Goal: Information Seeking & Learning: Learn about a topic

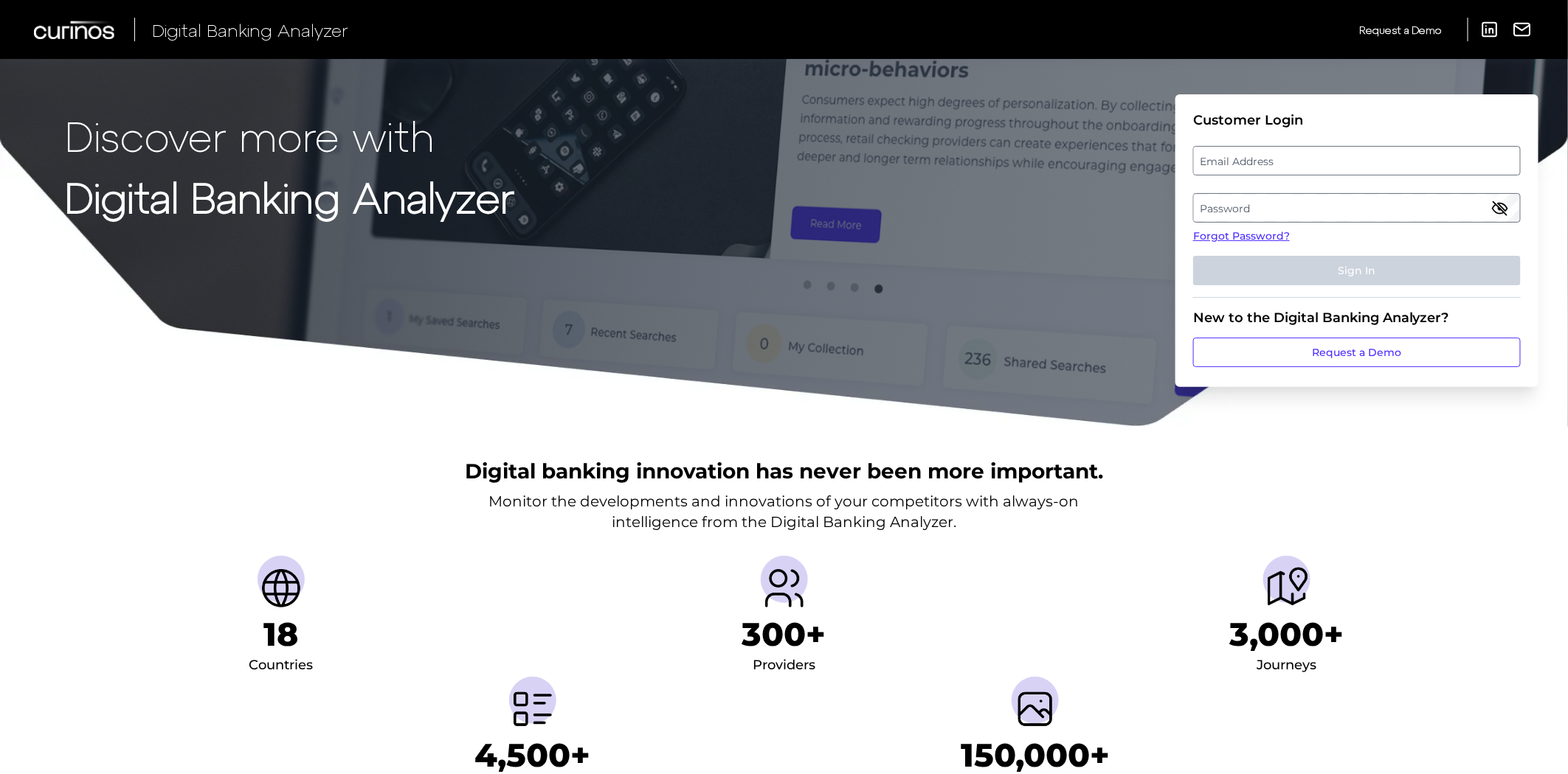
click at [1279, 160] on label "Email Address" at bounding box center [1356, 161] width 325 height 27
click at [1279, 160] on input "email" at bounding box center [1356, 161] width 327 height 30
type input "[PERSON_NAME][EMAIL_ADDRESS][PERSON_NAME][PERSON_NAME][DOMAIN_NAME]"
click at [1208, 201] on label "Password" at bounding box center [1356, 208] width 325 height 27
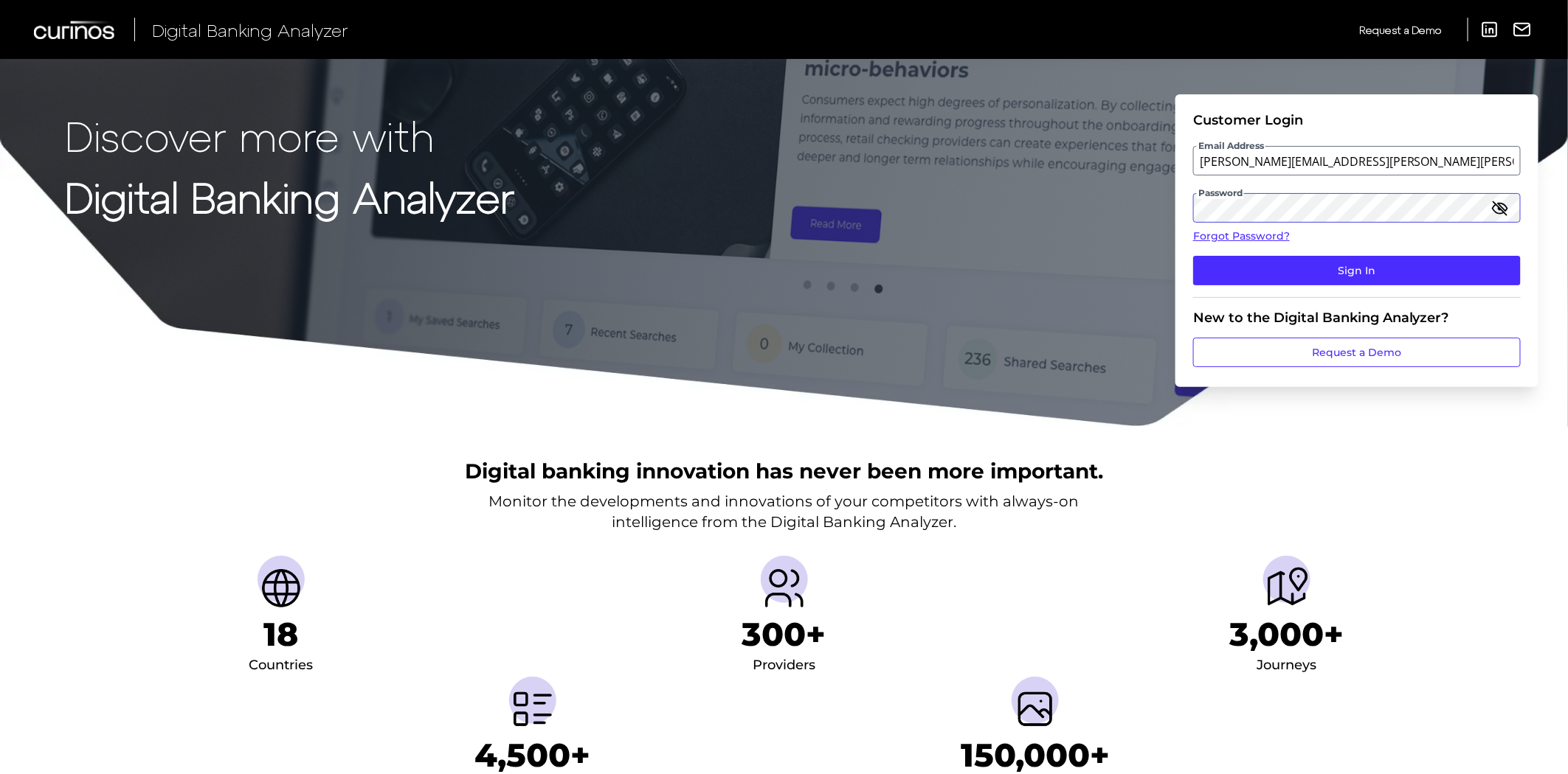
click at [1193, 256] on button "Sign In" at bounding box center [1356, 271] width 327 height 30
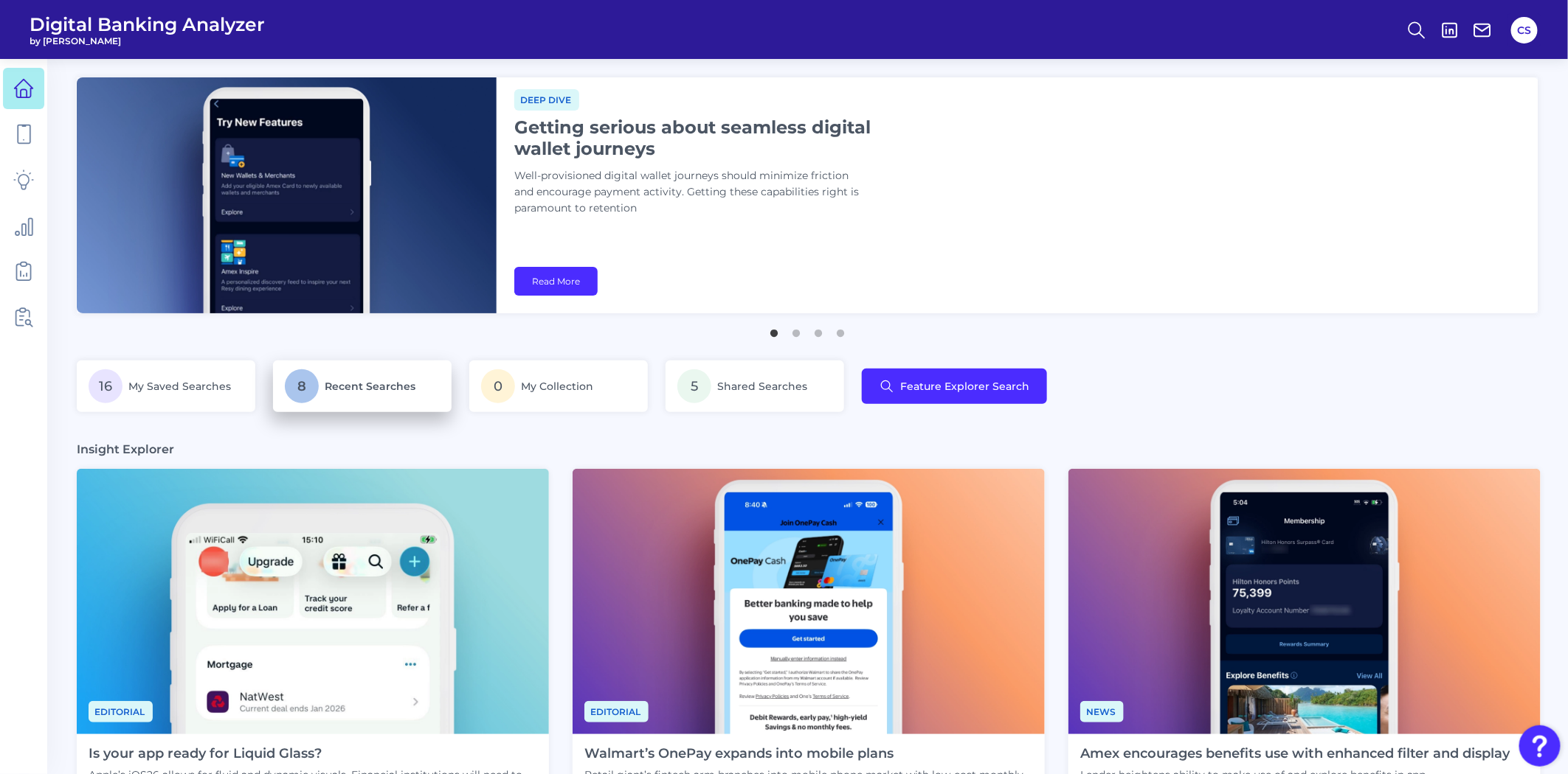
click at [372, 400] on p "8 Recent Searches" at bounding box center [362, 387] width 155 height 34
click at [165, 385] on span "My Saved Searches" at bounding box center [180, 387] width 104 height 13
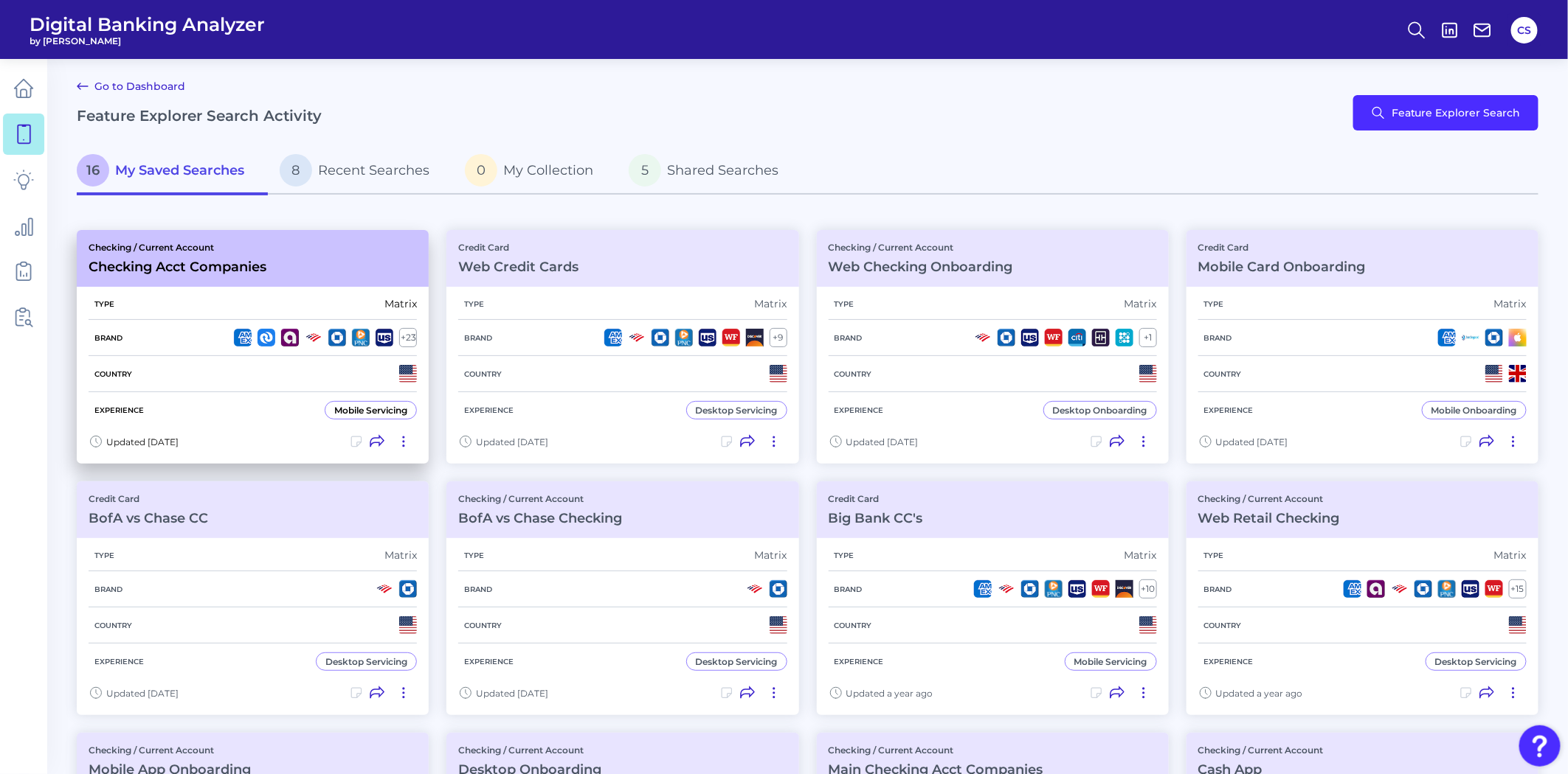
click at [245, 370] on div "Country" at bounding box center [252, 374] width 328 height 36
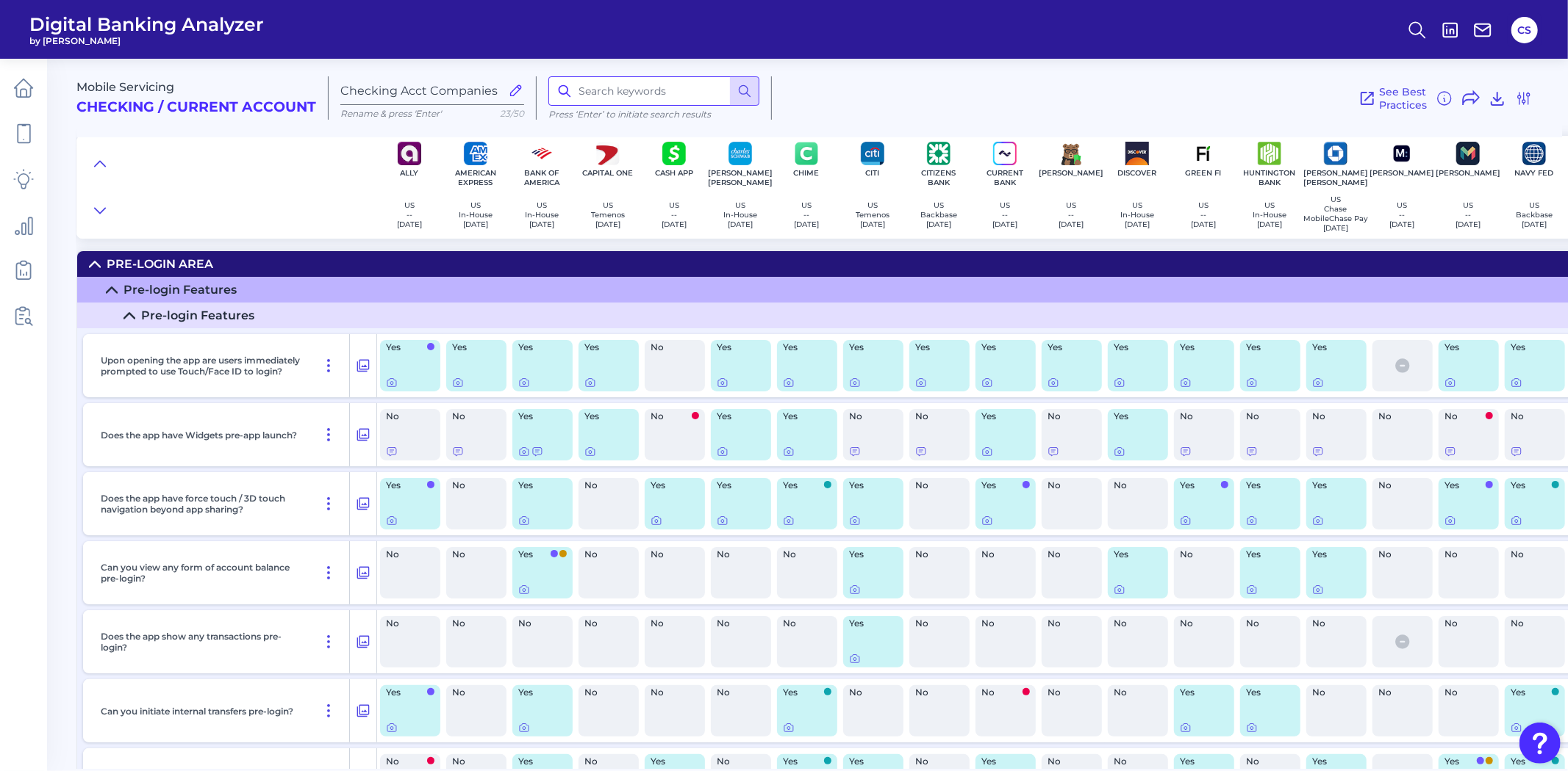
click at [591, 97] on input at bounding box center [653, 91] width 211 height 30
type input "statement"
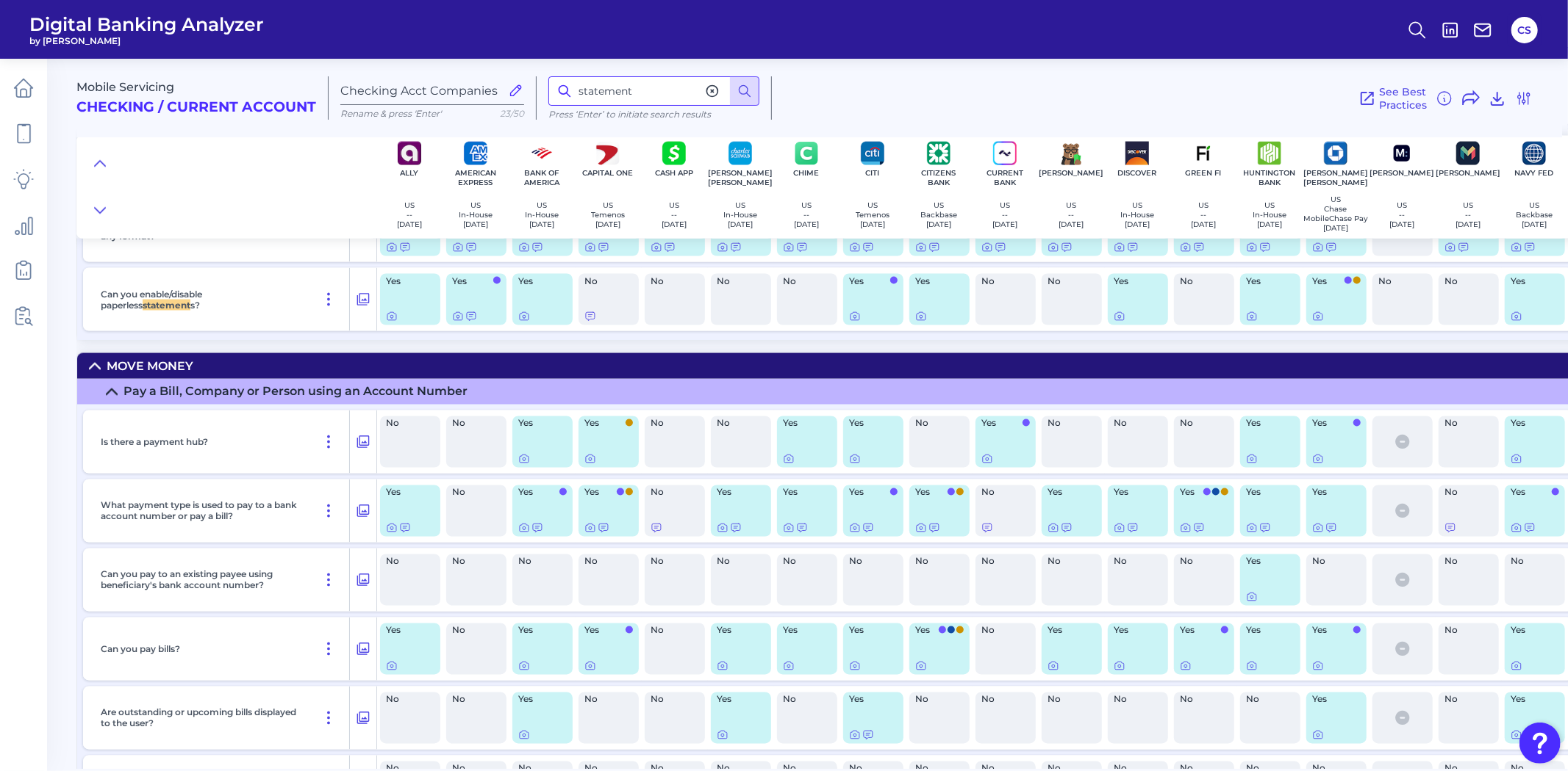
scroll to position [6454, 0]
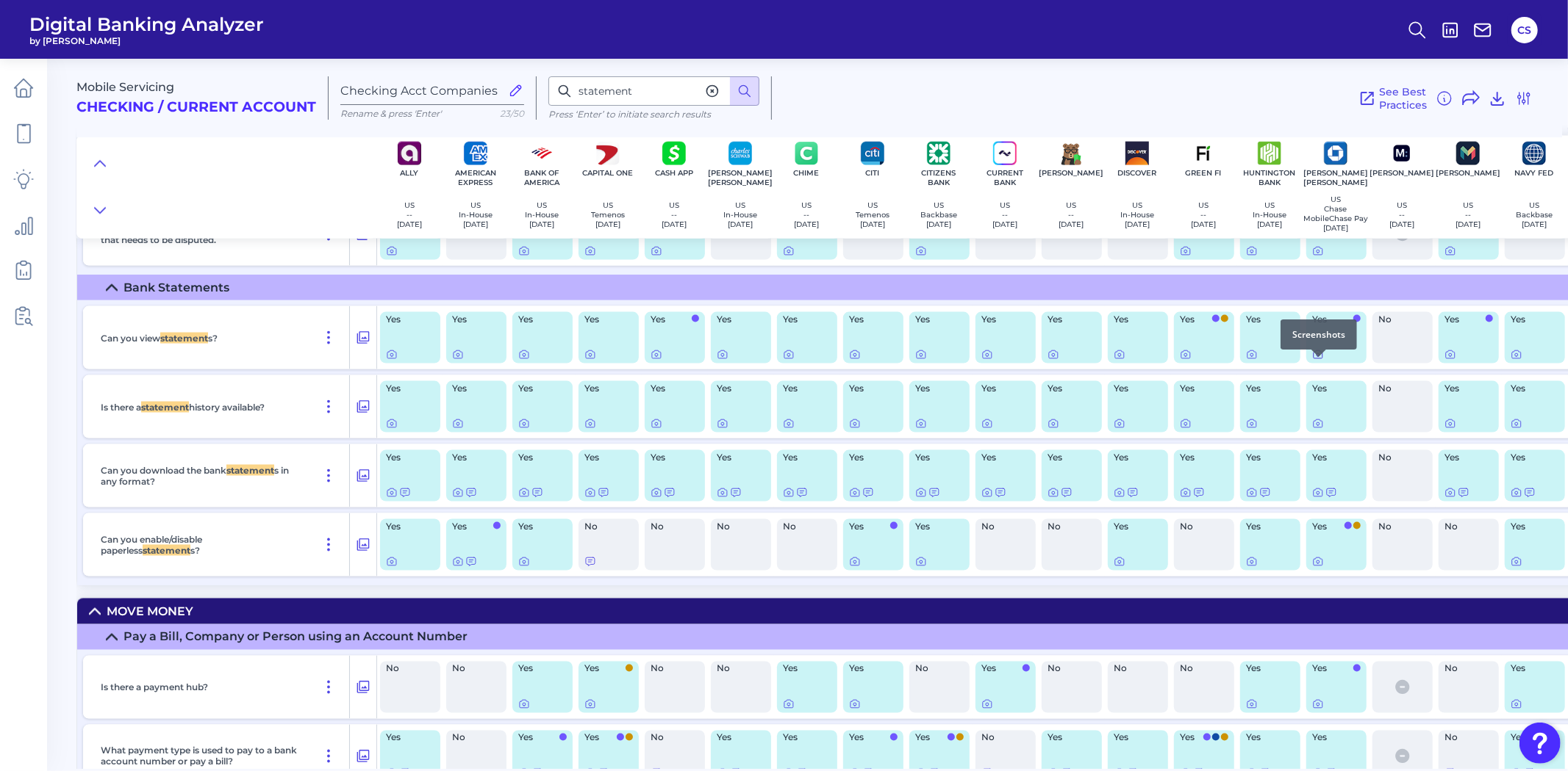
click at [1317, 361] on icon at bounding box center [1318, 355] width 12 height 12
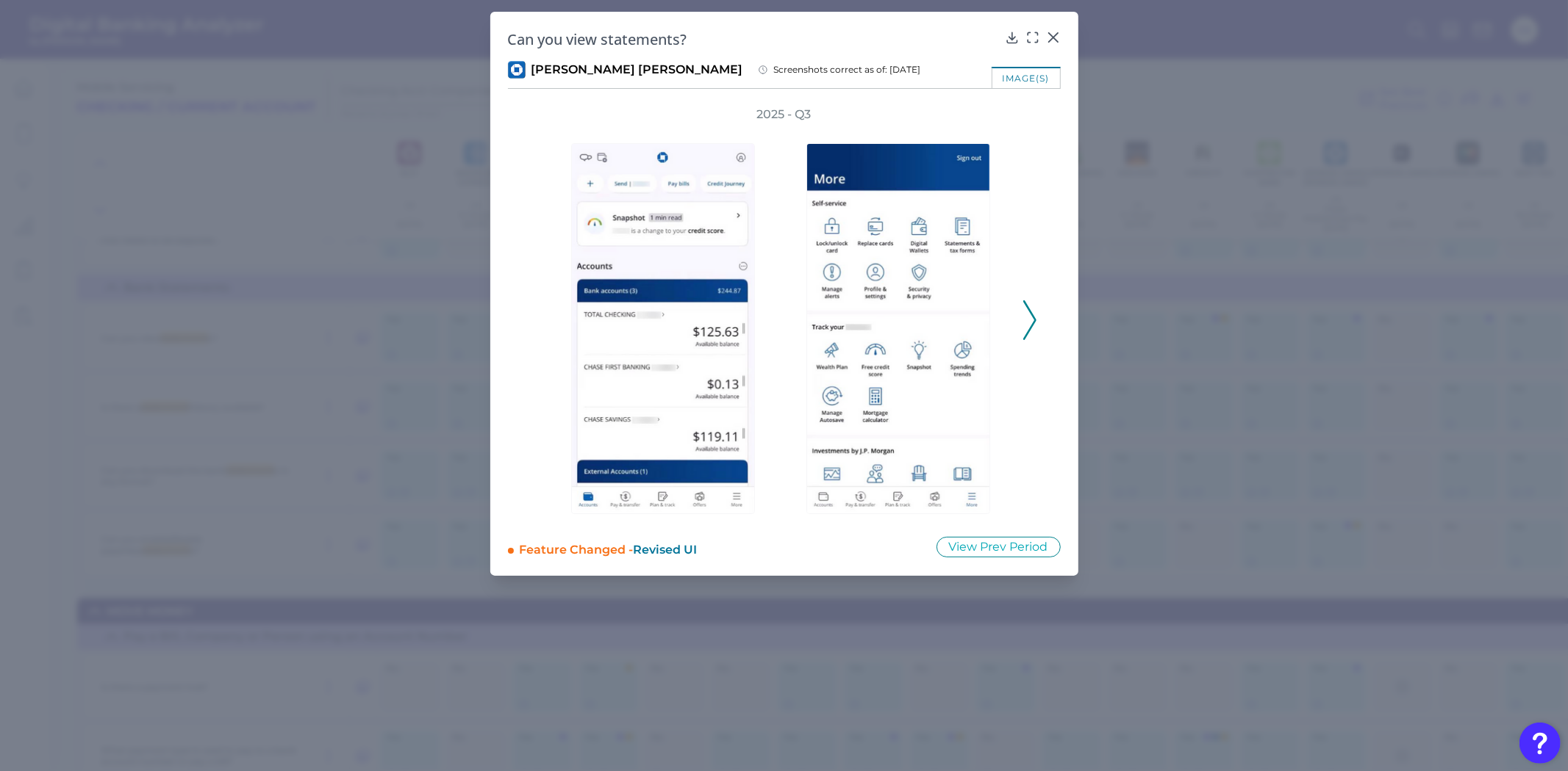
click at [1030, 300] on icon at bounding box center [1030, 320] width 13 height 40
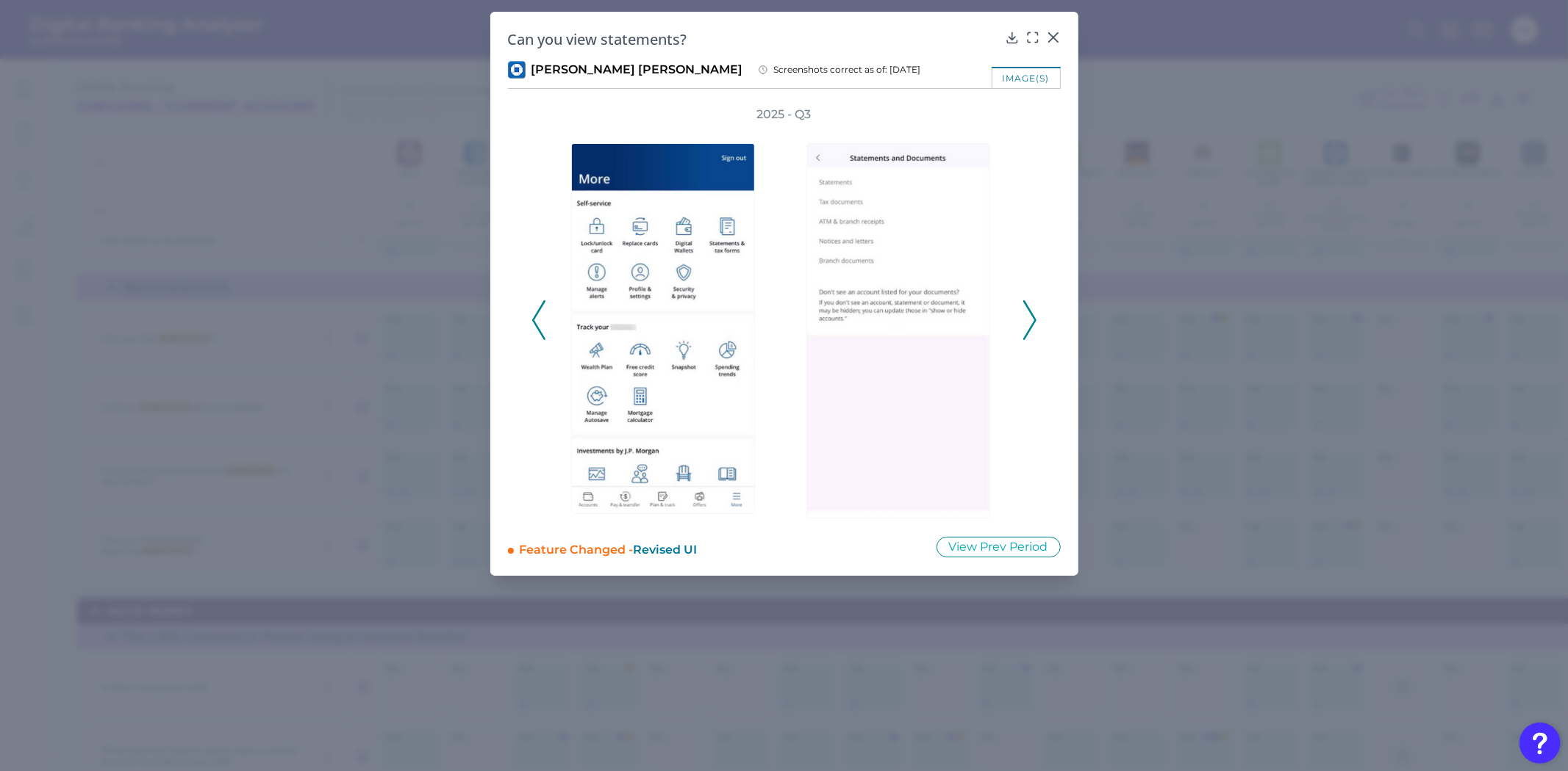
click at [1030, 214] on div "2025 - Q3" at bounding box center [784, 312] width 506 height 412
click at [1032, 306] on icon at bounding box center [1030, 320] width 13 height 40
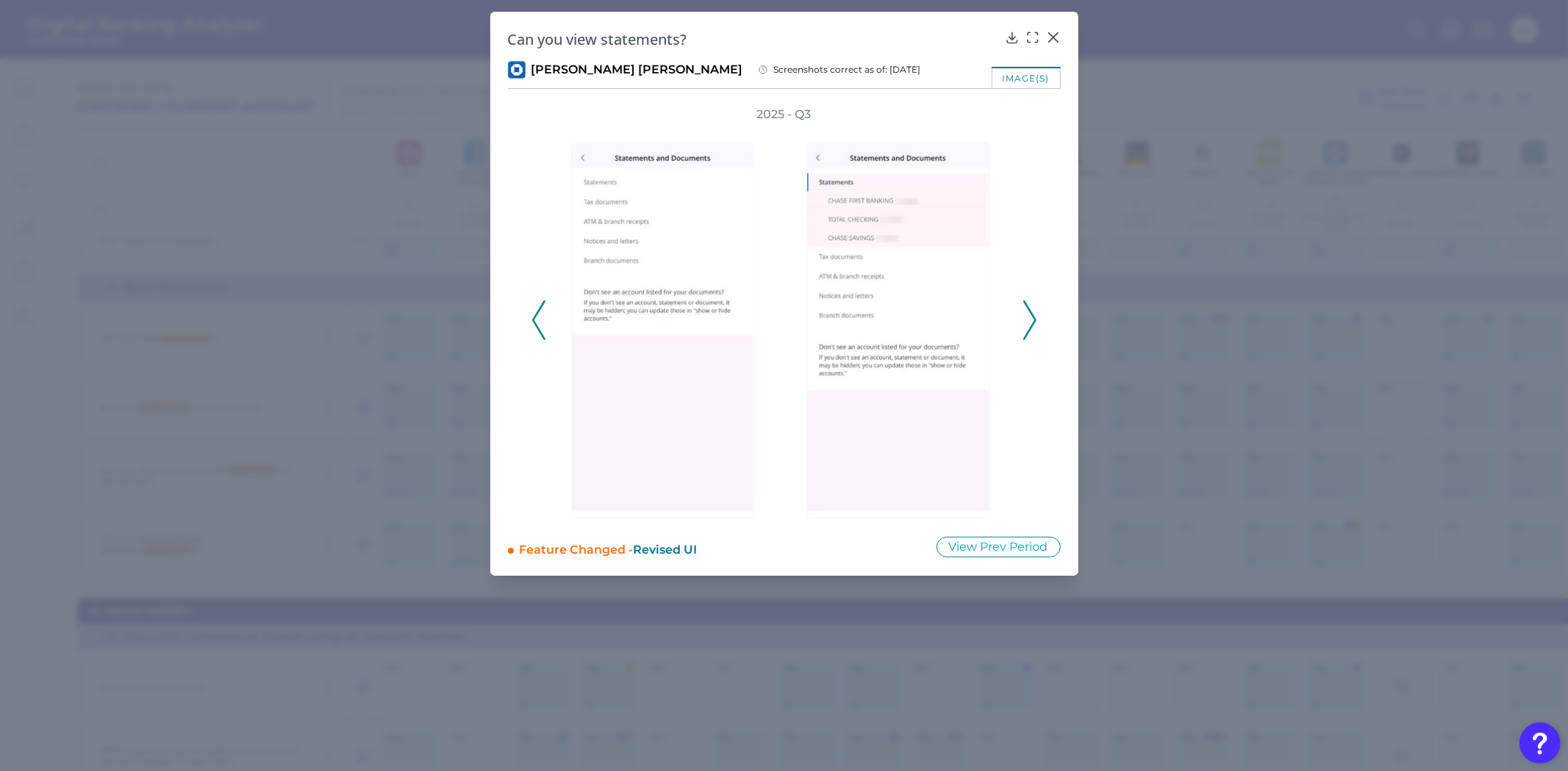
click at [1030, 306] on icon at bounding box center [1030, 320] width 13 height 40
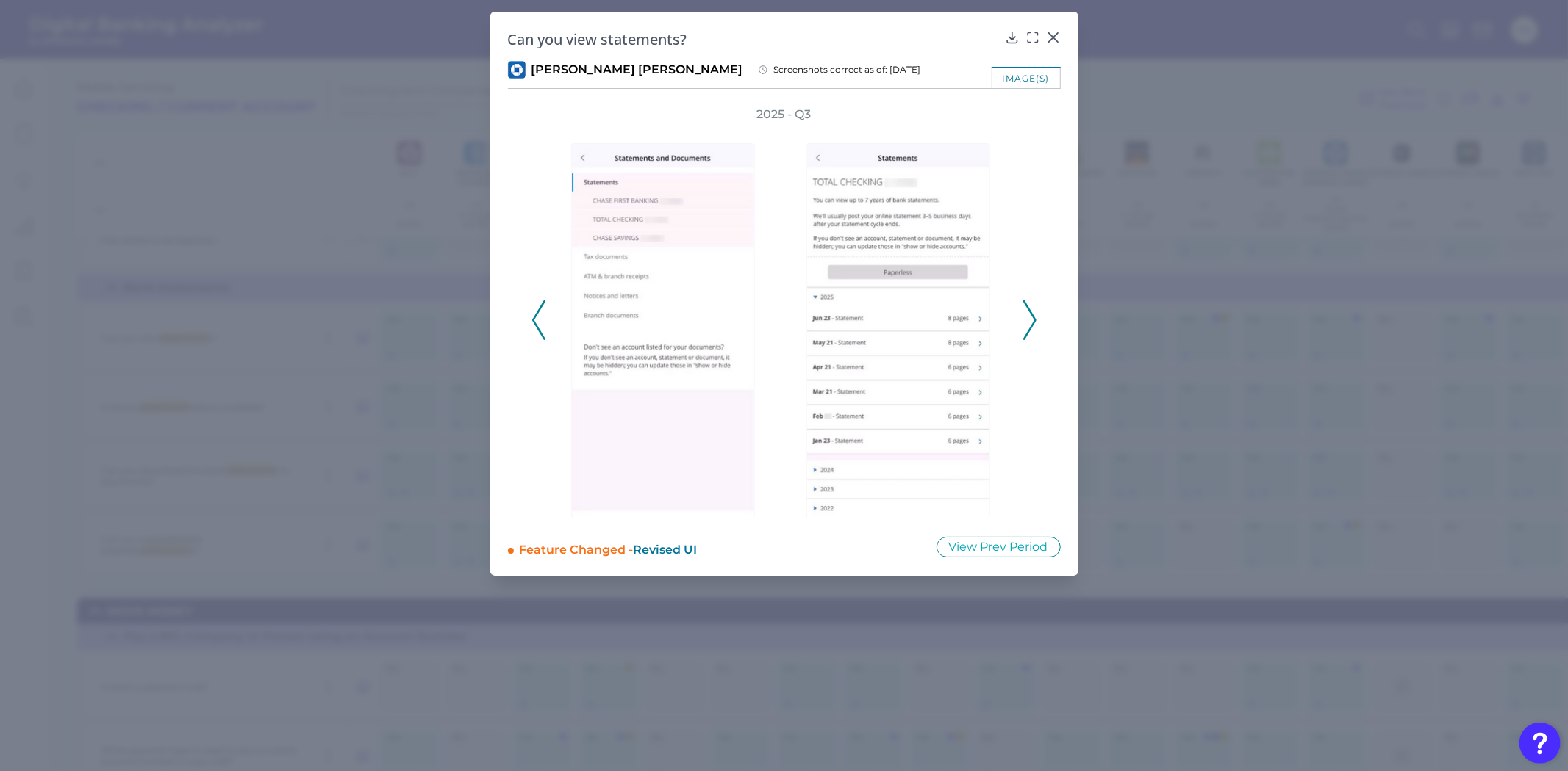
click at [1030, 306] on icon at bounding box center [1030, 320] width 13 height 40
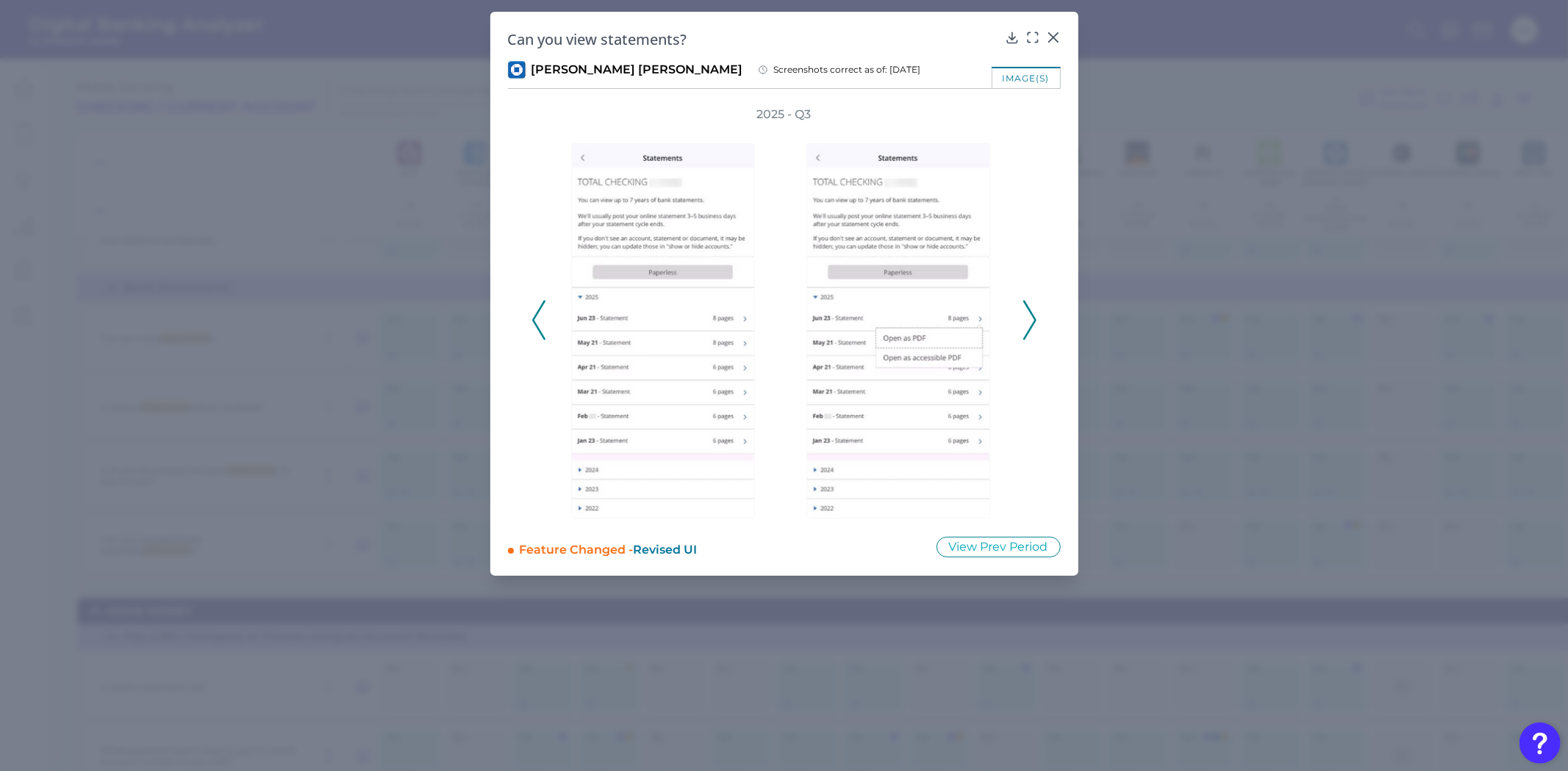
click at [1030, 305] on icon at bounding box center [1030, 320] width 13 height 40
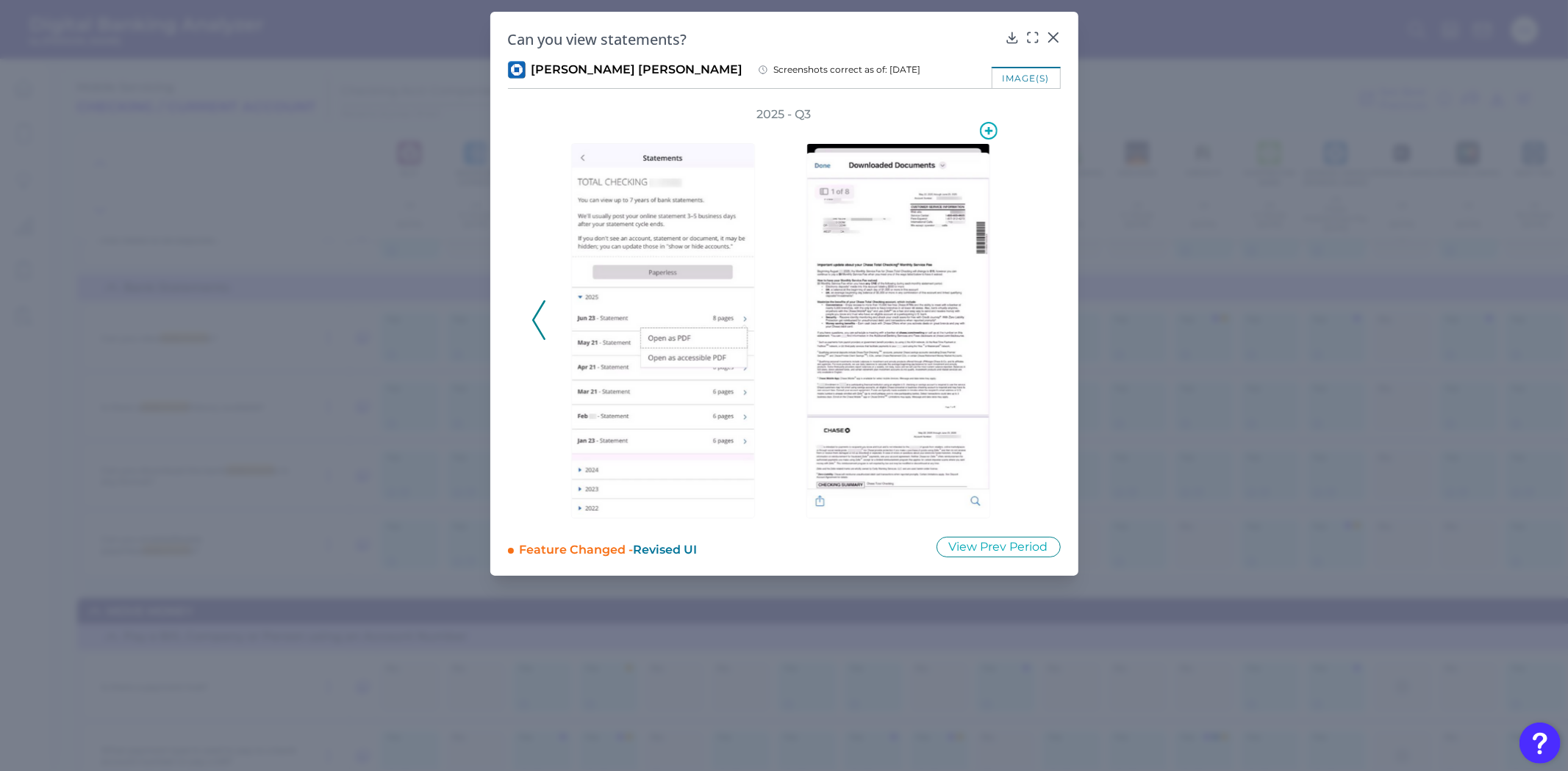
click at [957, 384] on img at bounding box center [898, 331] width 183 height 376
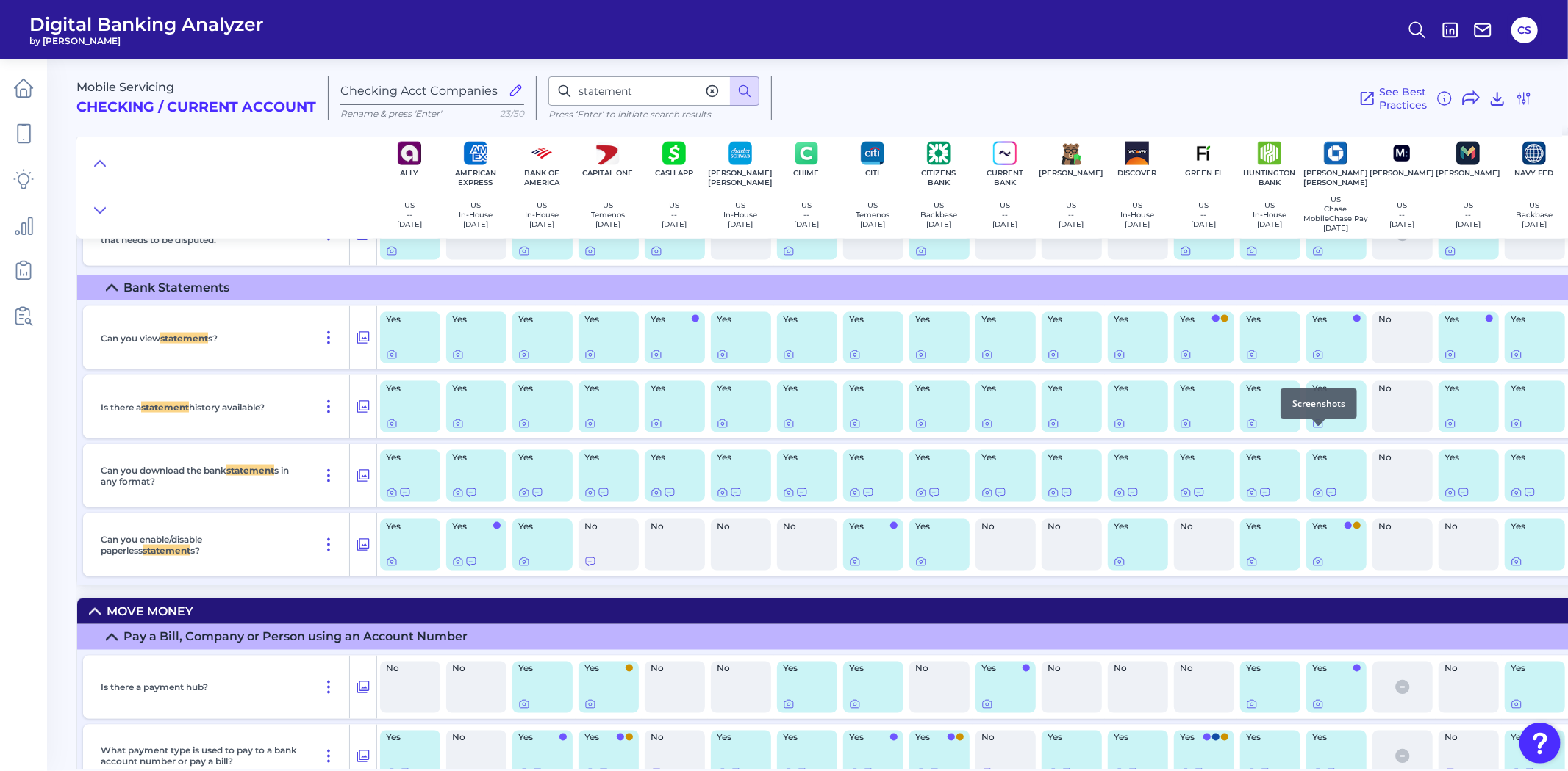
click at [1317, 431] on div at bounding box center [1319, 426] width 15 height 15
click at [1317, 429] on icon at bounding box center [1318, 424] width 12 height 12
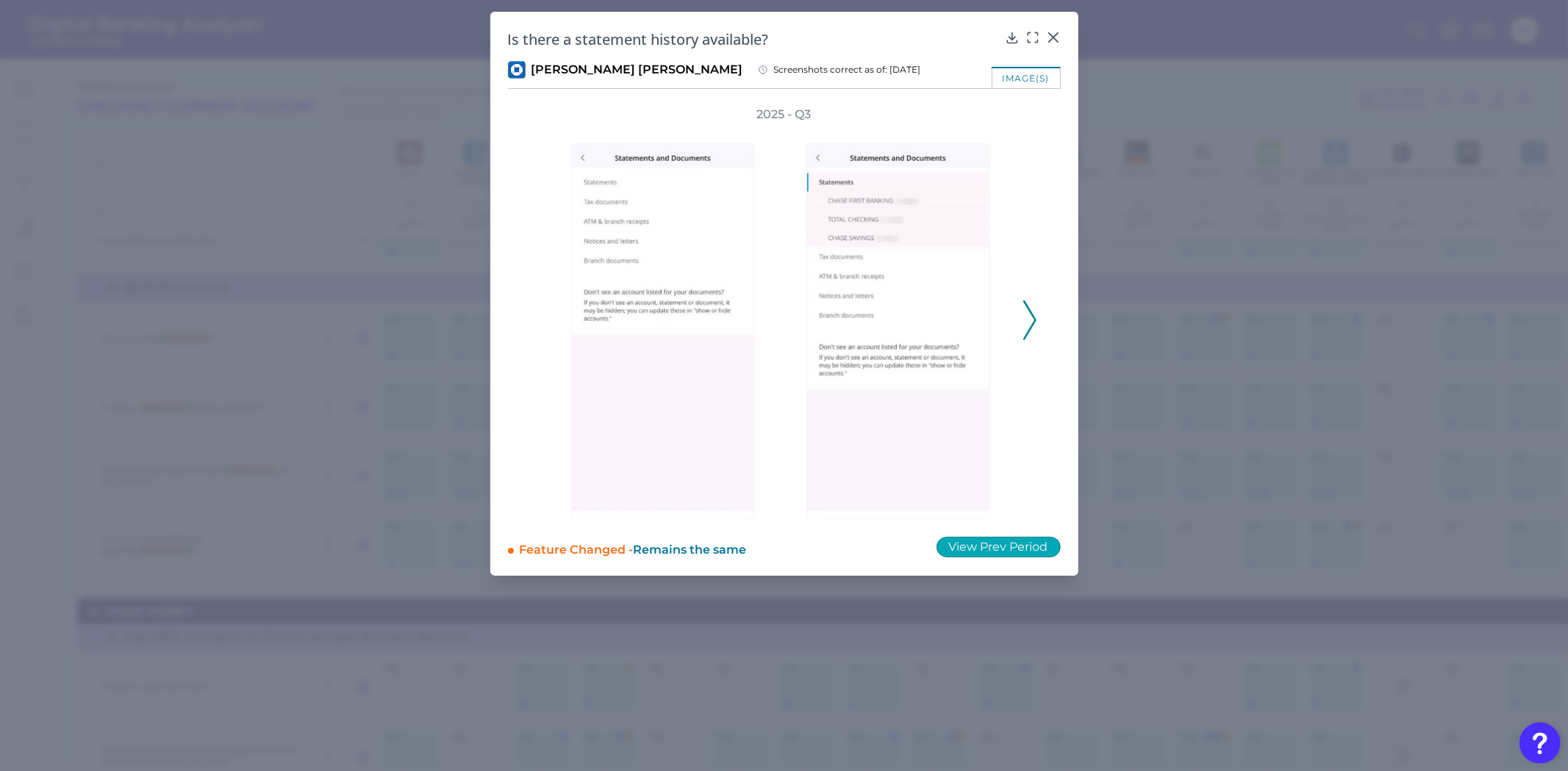
click at [998, 542] on button "View Prev Period" at bounding box center [998, 547] width 124 height 21
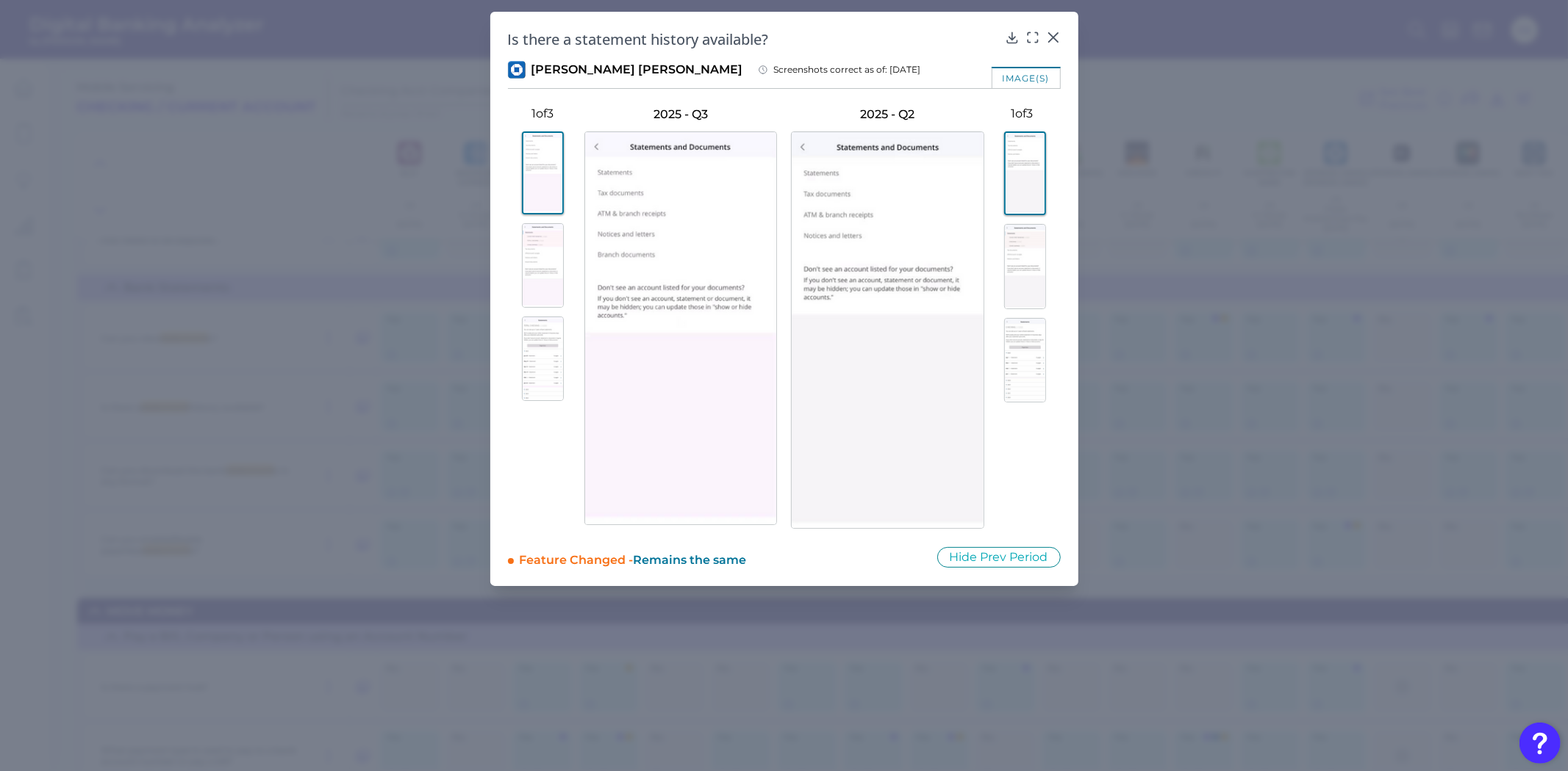
click at [546, 280] on img at bounding box center [543, 265] width 42 height 84
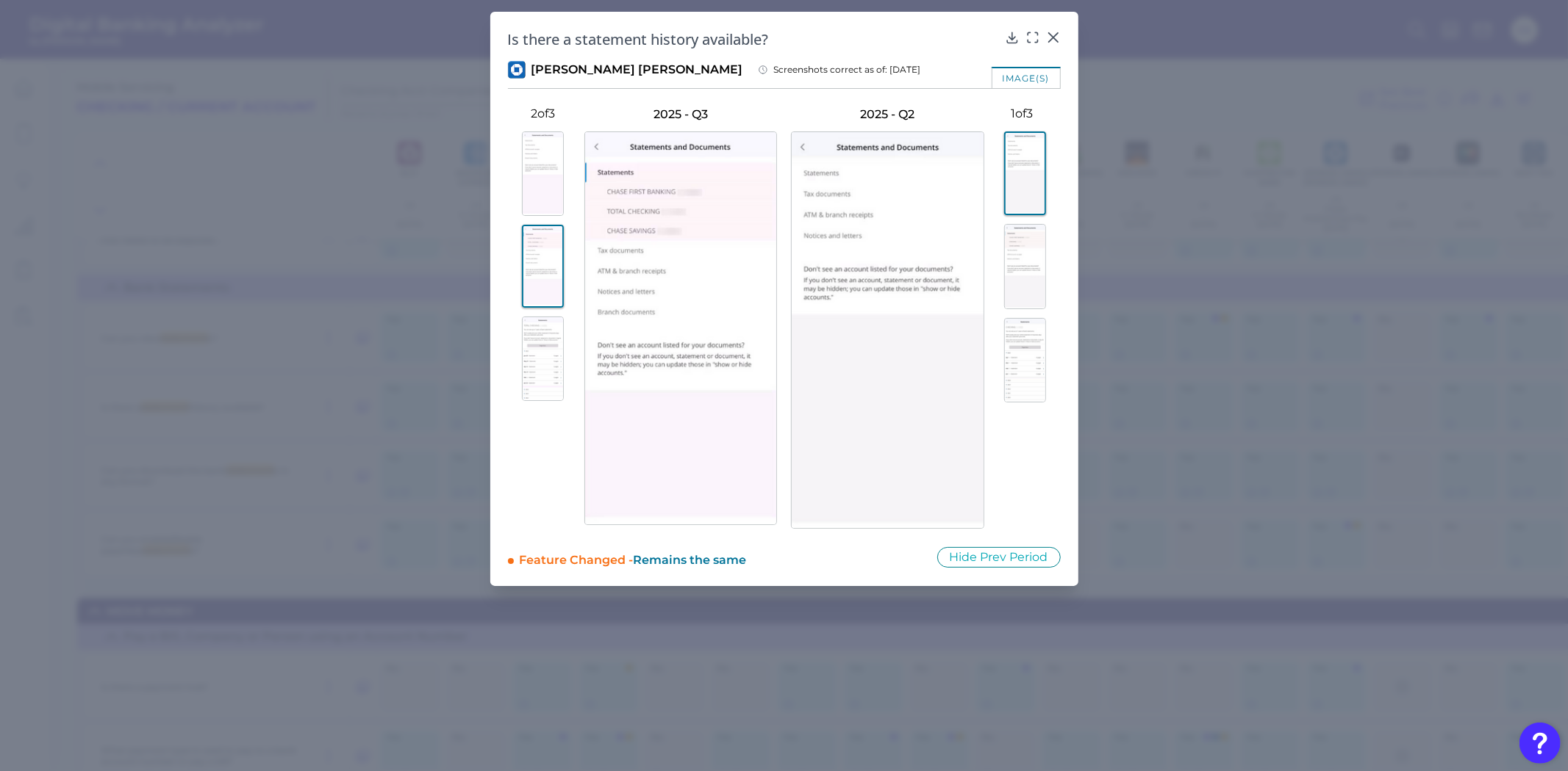
click at [544, 381] on img at bounding box center [543, 359] width 42 height 84
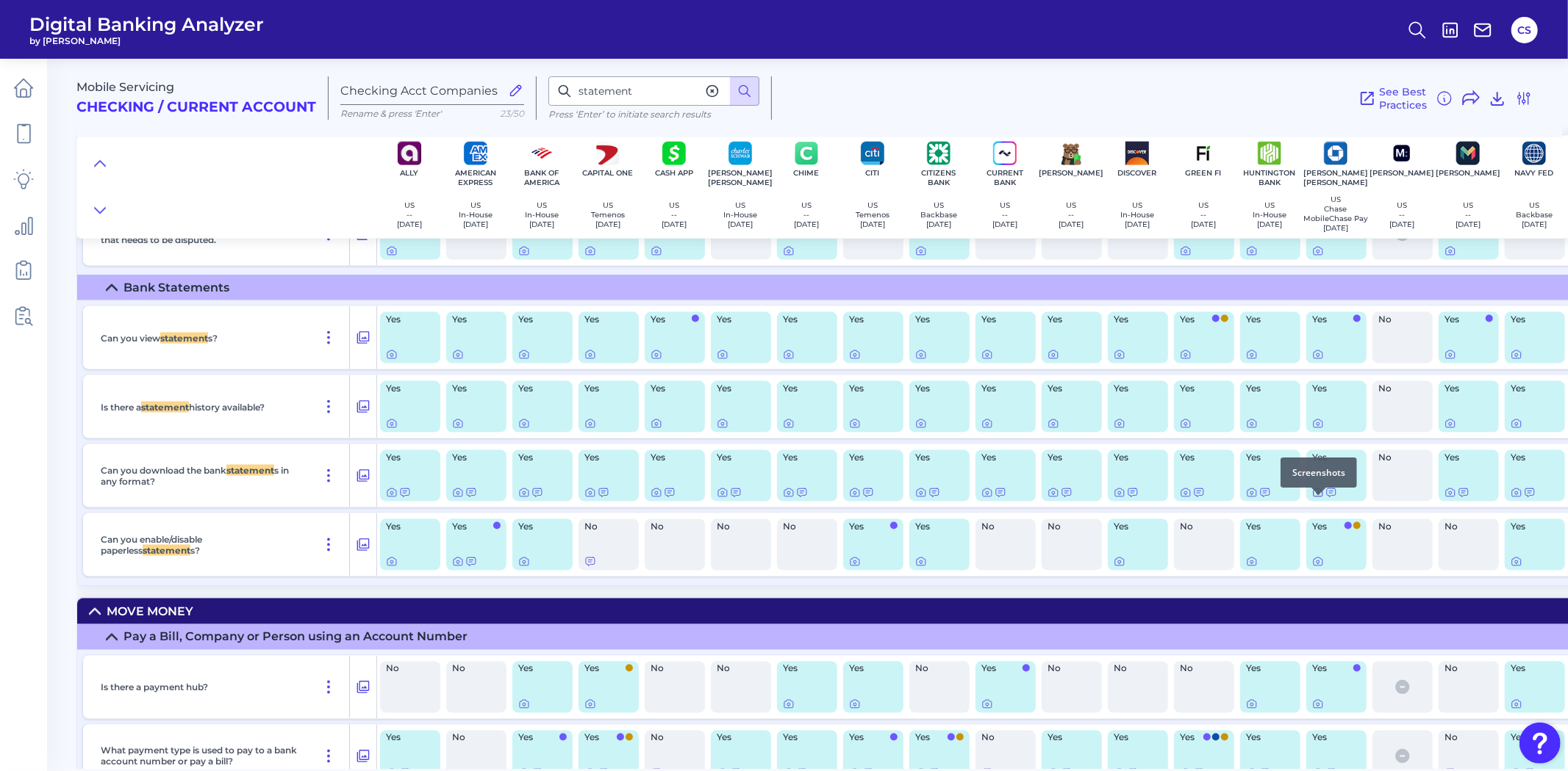
click at [1317, 499] on icon at bounding box center [1318, 493] width 12 height 12
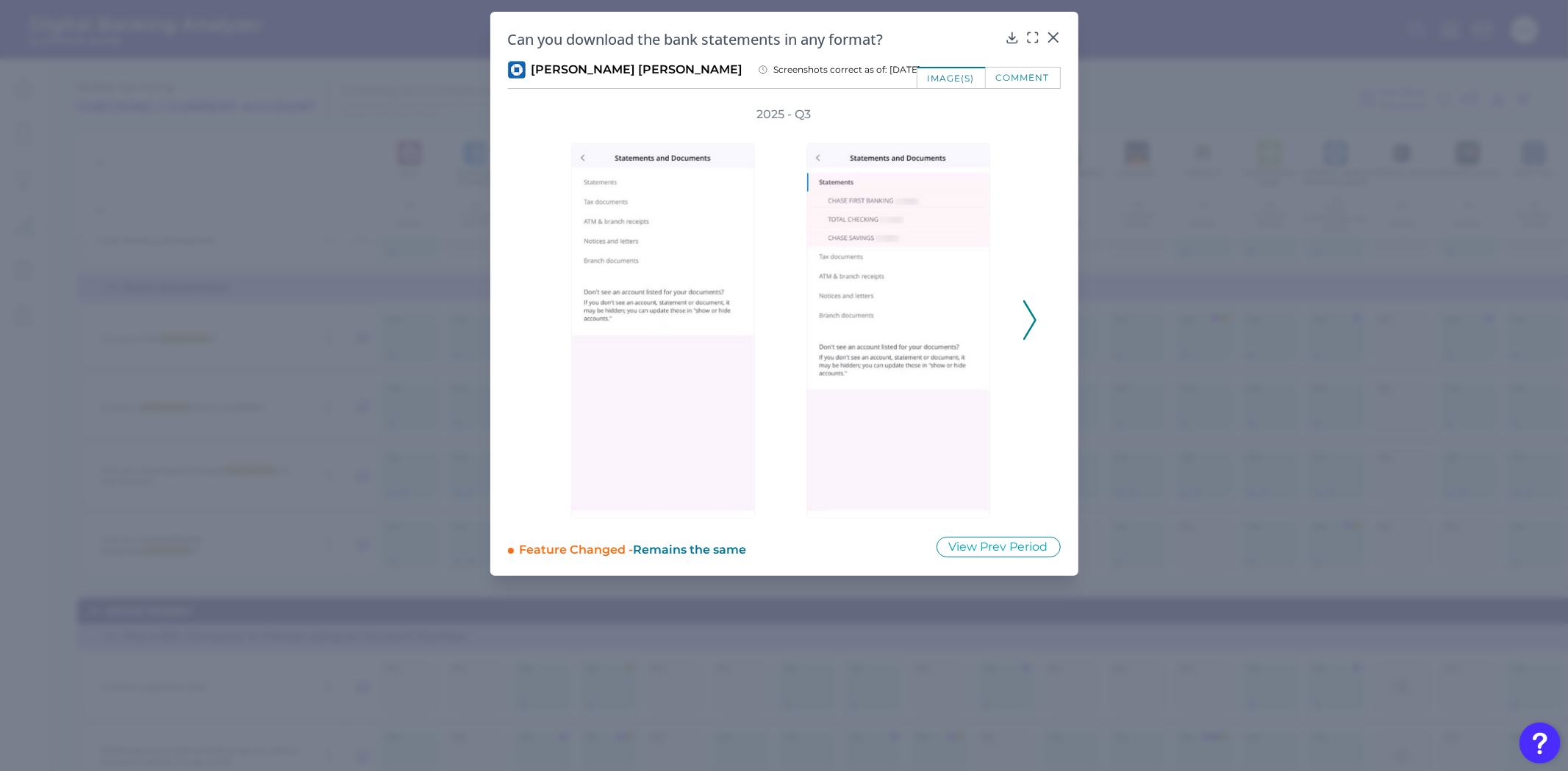
click at [1030, 326] on icon at bounding box center [1030, 320] width 13 height 40
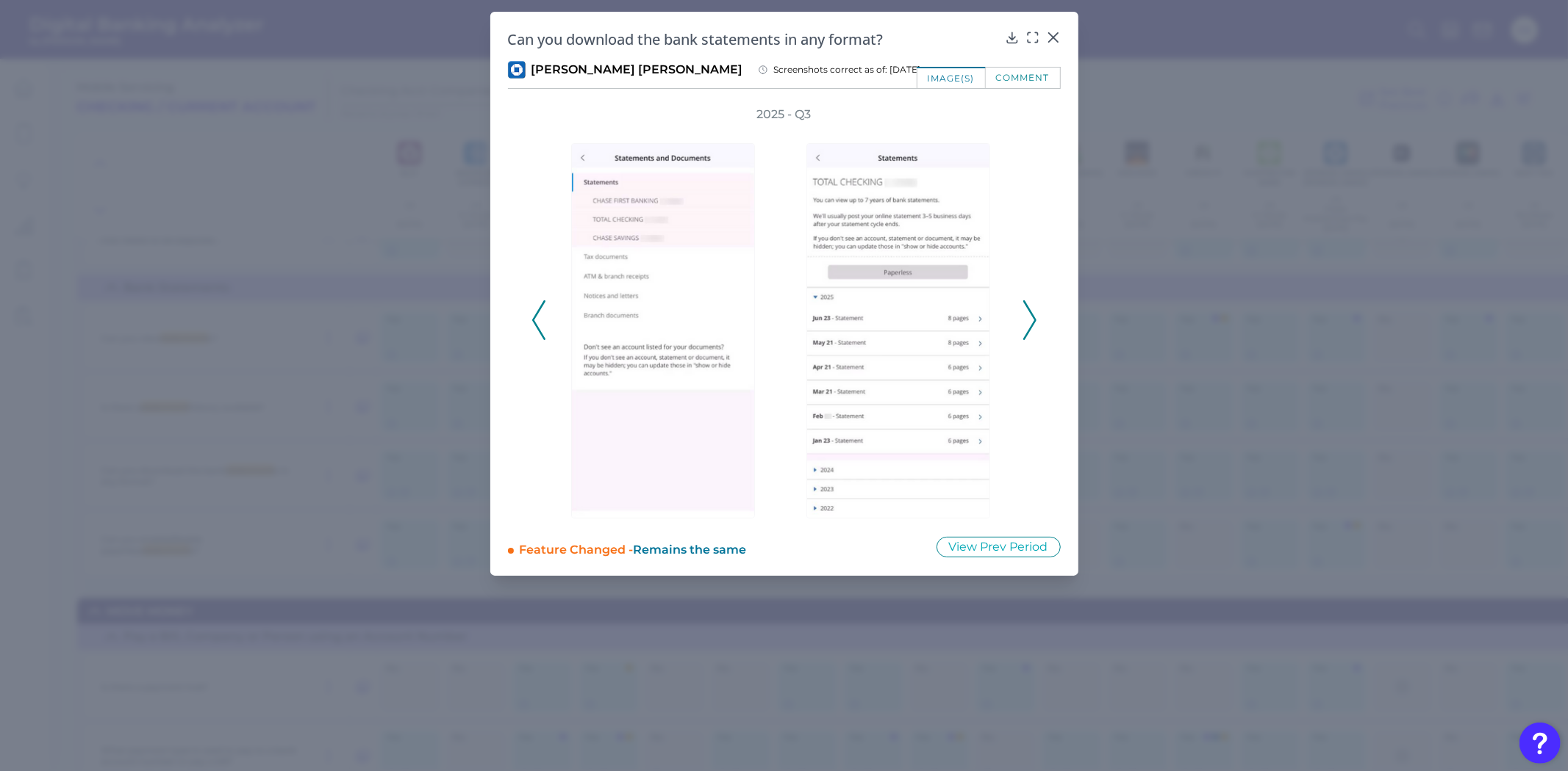
click at [1030, 326] on icon at bounding box center [1030, 320] width 13 height 40
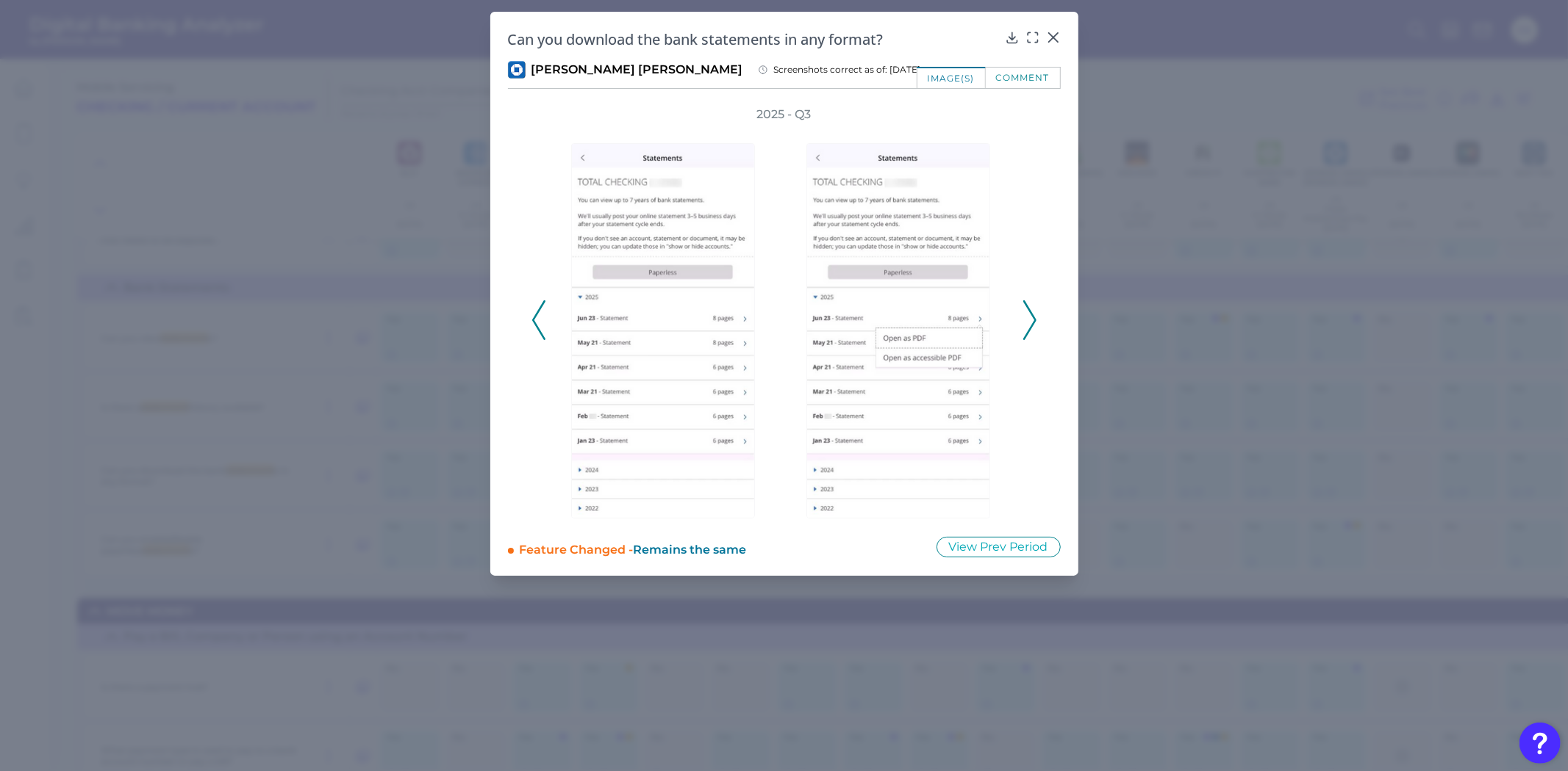
click at [1030, 326] on icon at bounding box center [1030, 320] width 13 height 40
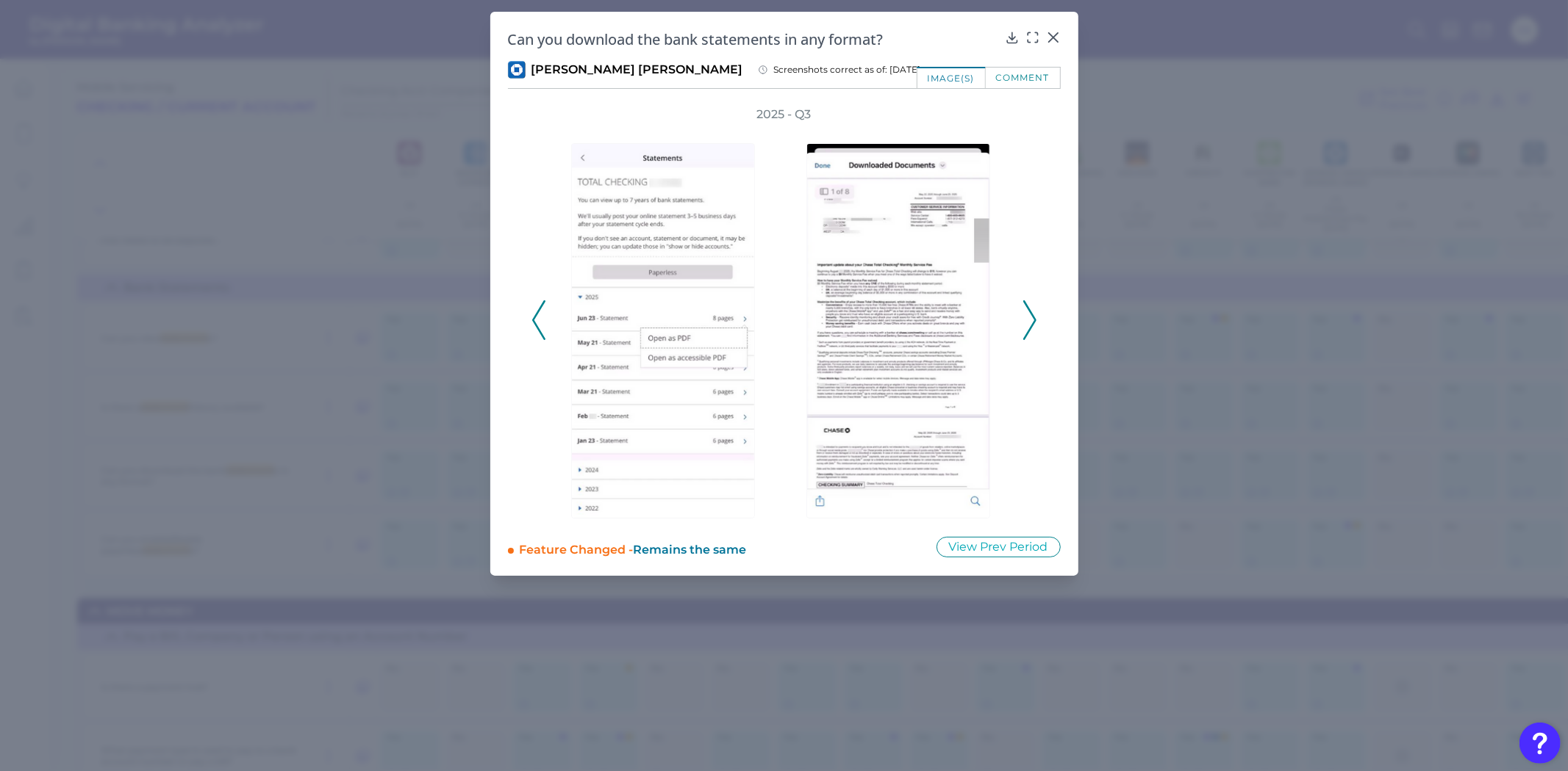
click at [1030, 326] on icon at bounding box center [1030, 320] width 13 height 40
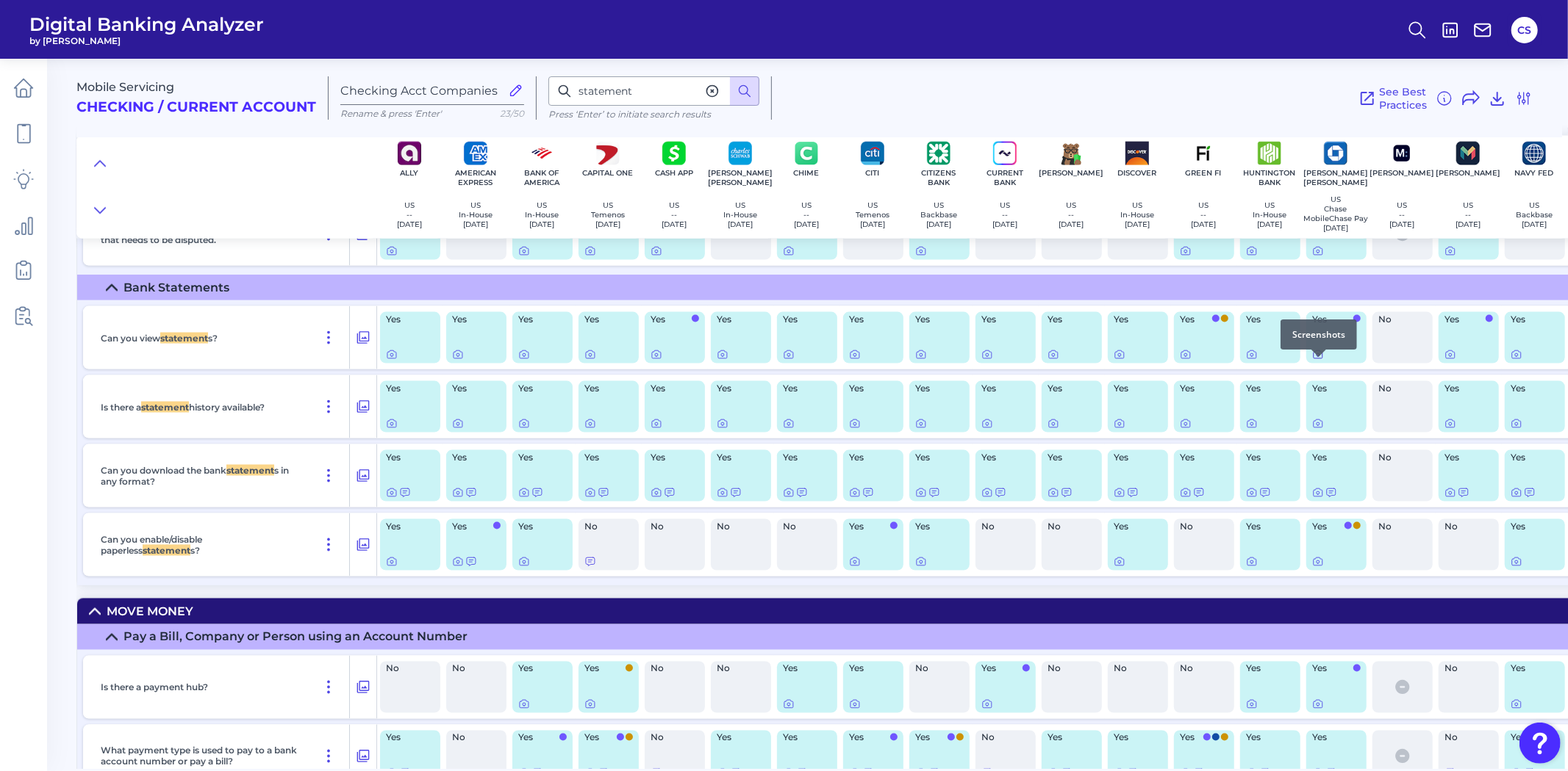
click at [1317, 361] on icon at bounding box center [1318, 355] width 12 height 12
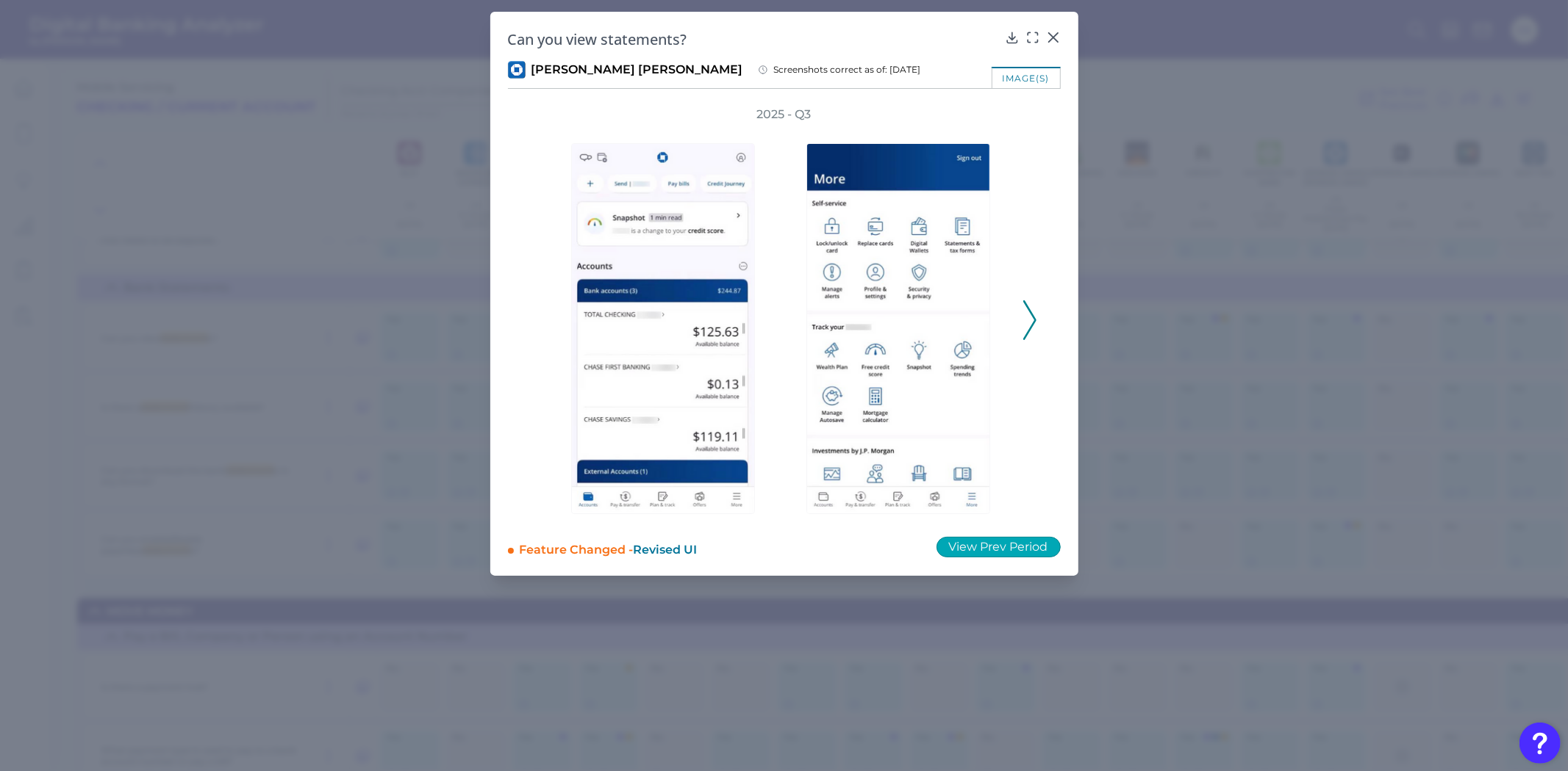
click at [1014, 549] on button "View Prev Period" at bounding box center [998, 547] width 124 height 21
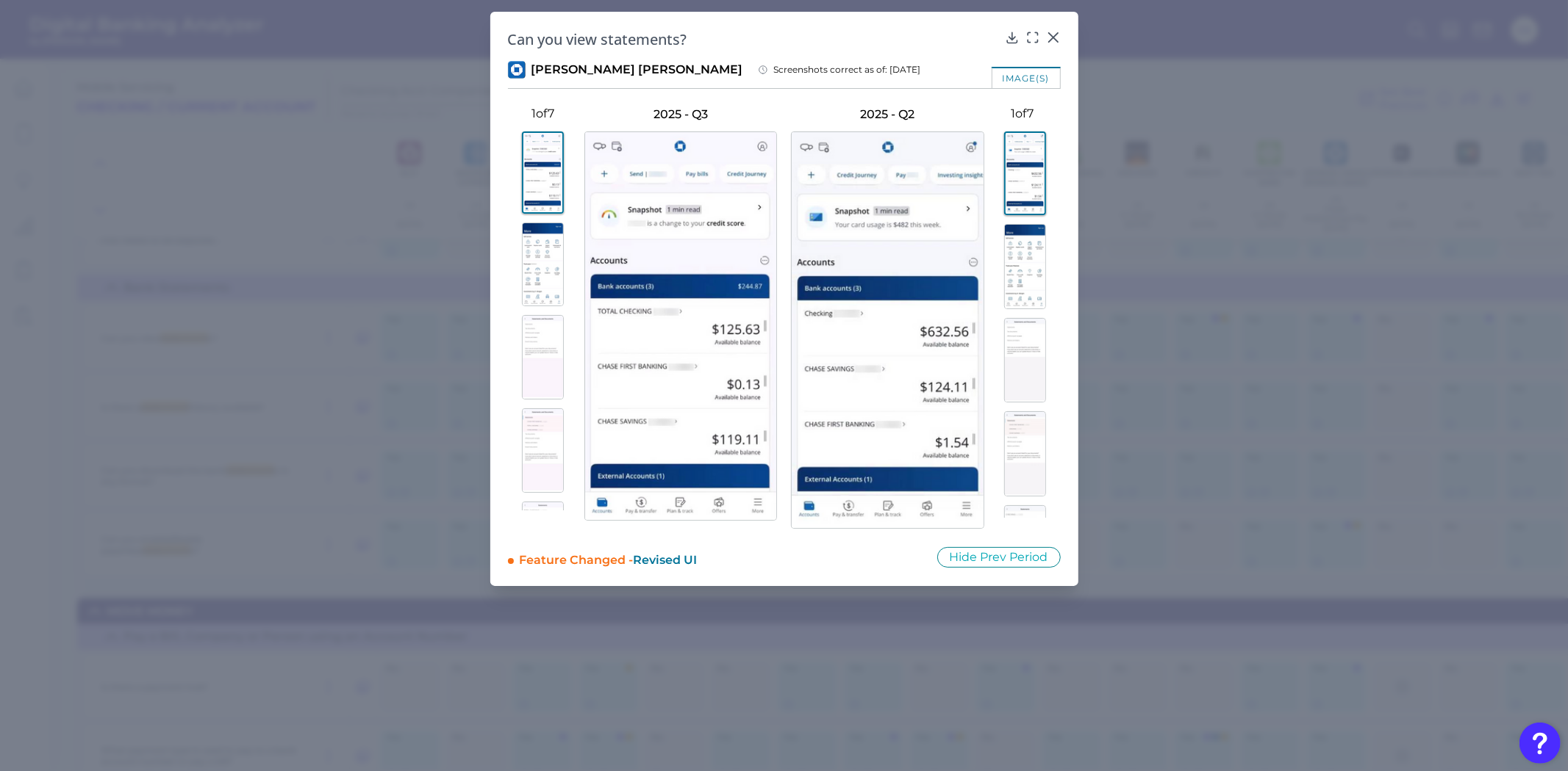
click at [538, 358] on img at bounding box center [543, 357] width 42 height 84
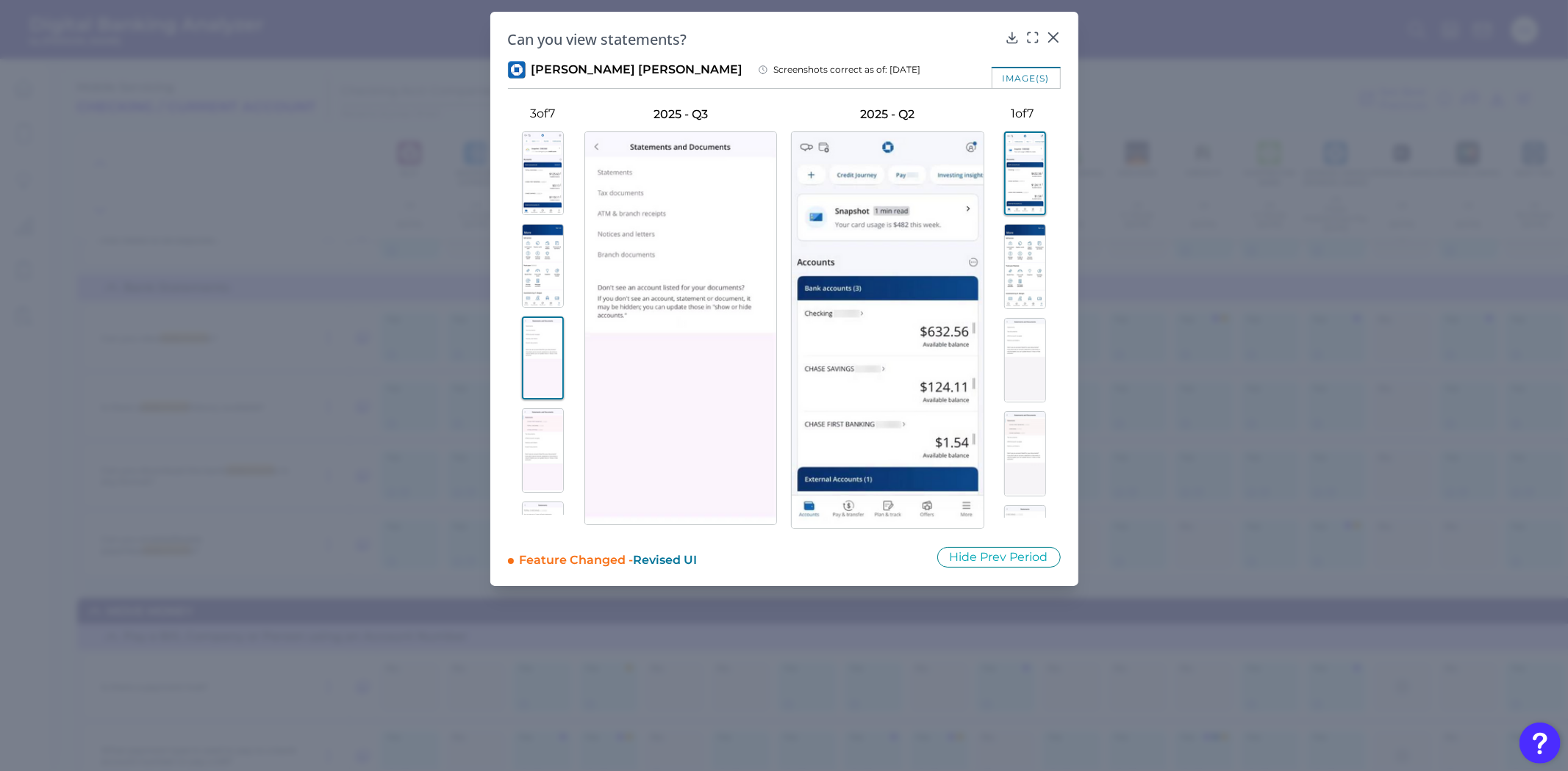
click at [1035, 465] on img at bounding box center [1024, 453] width 42 height 85
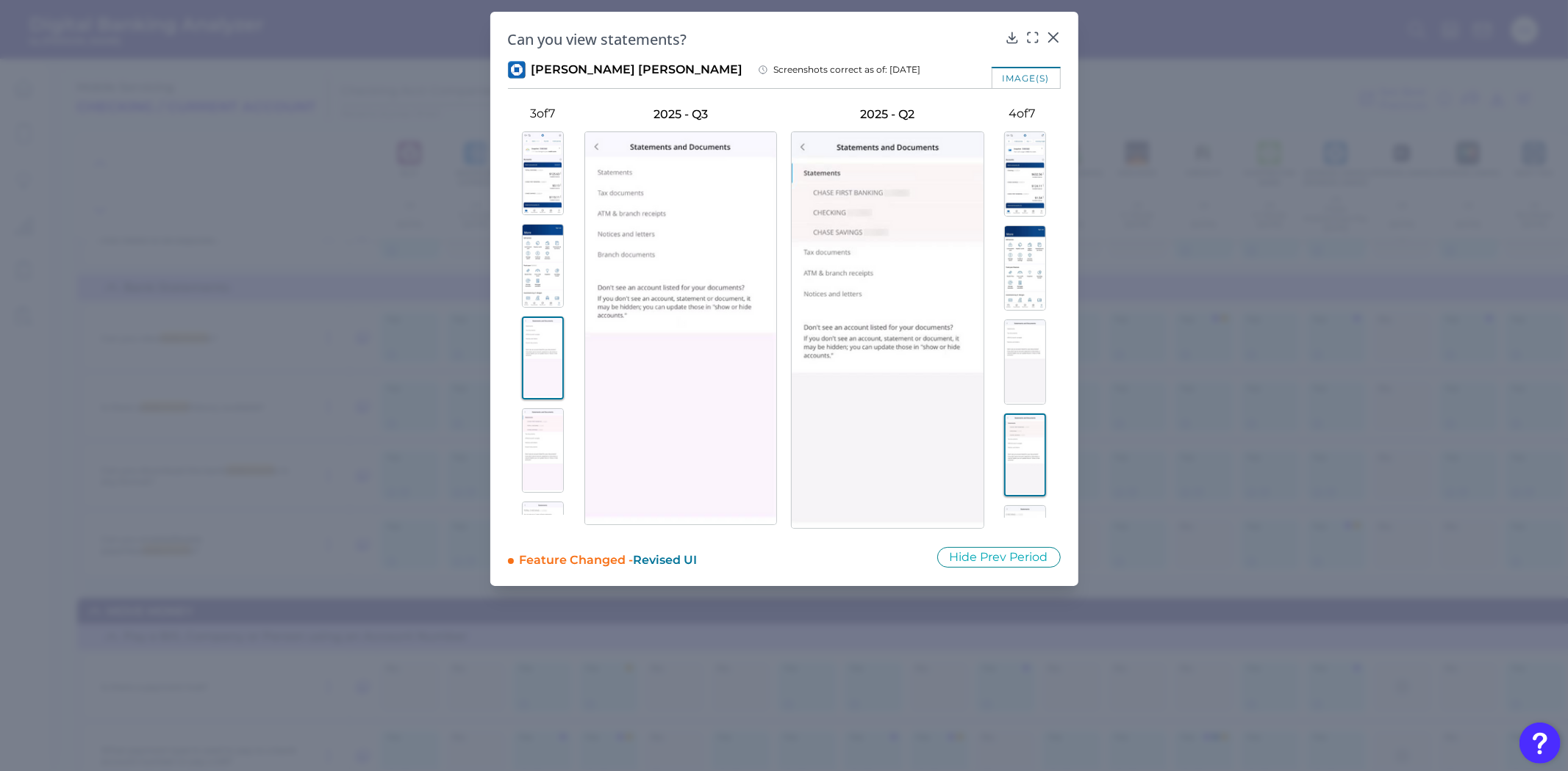
scroll to position [245, 0]
click at [1030, 398] on img at bounding box center [1024, 397] width 42 height 85
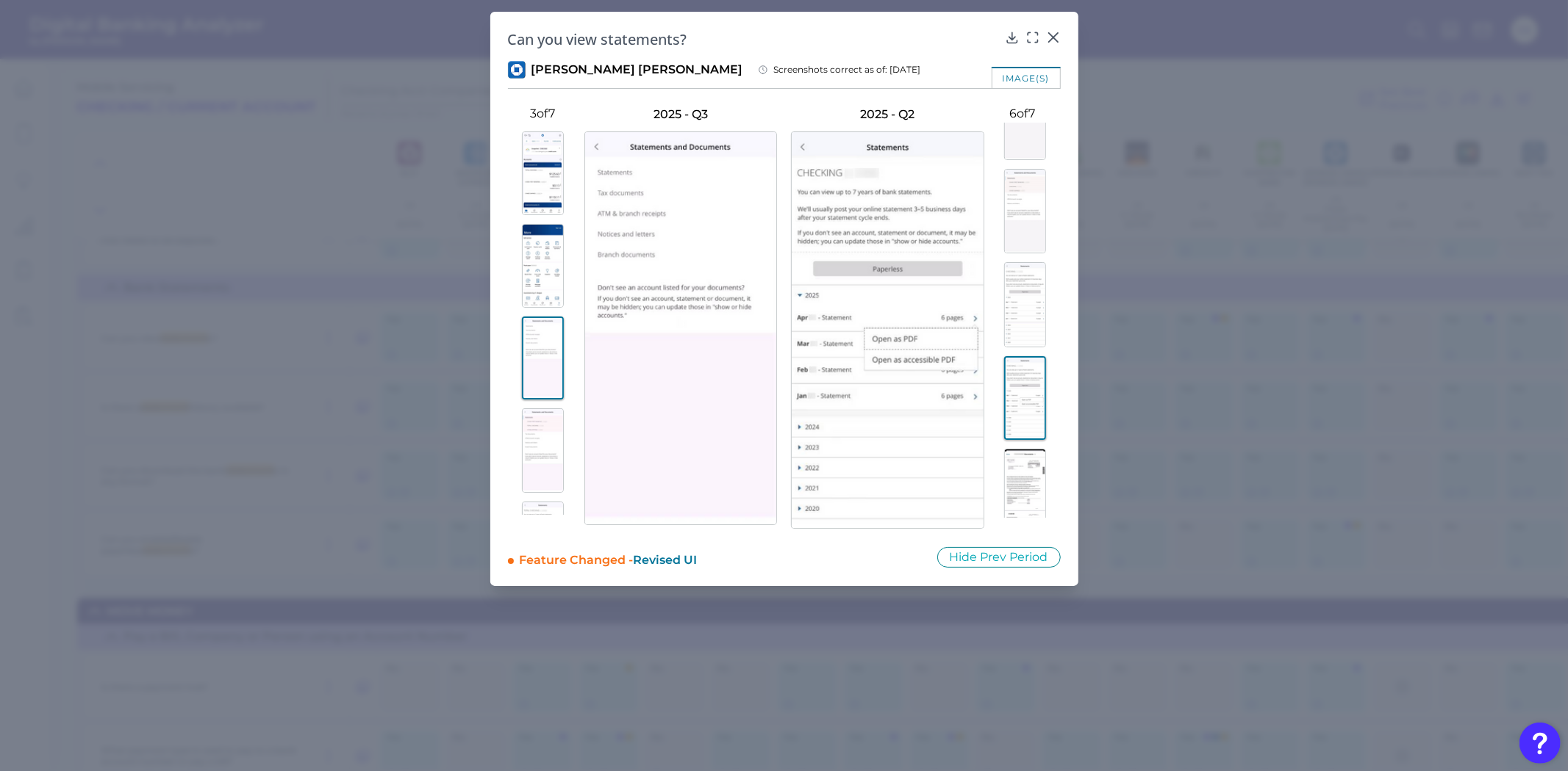
click at [1031, 472] on img at bounding box center [1024, 491] width 42 height 85
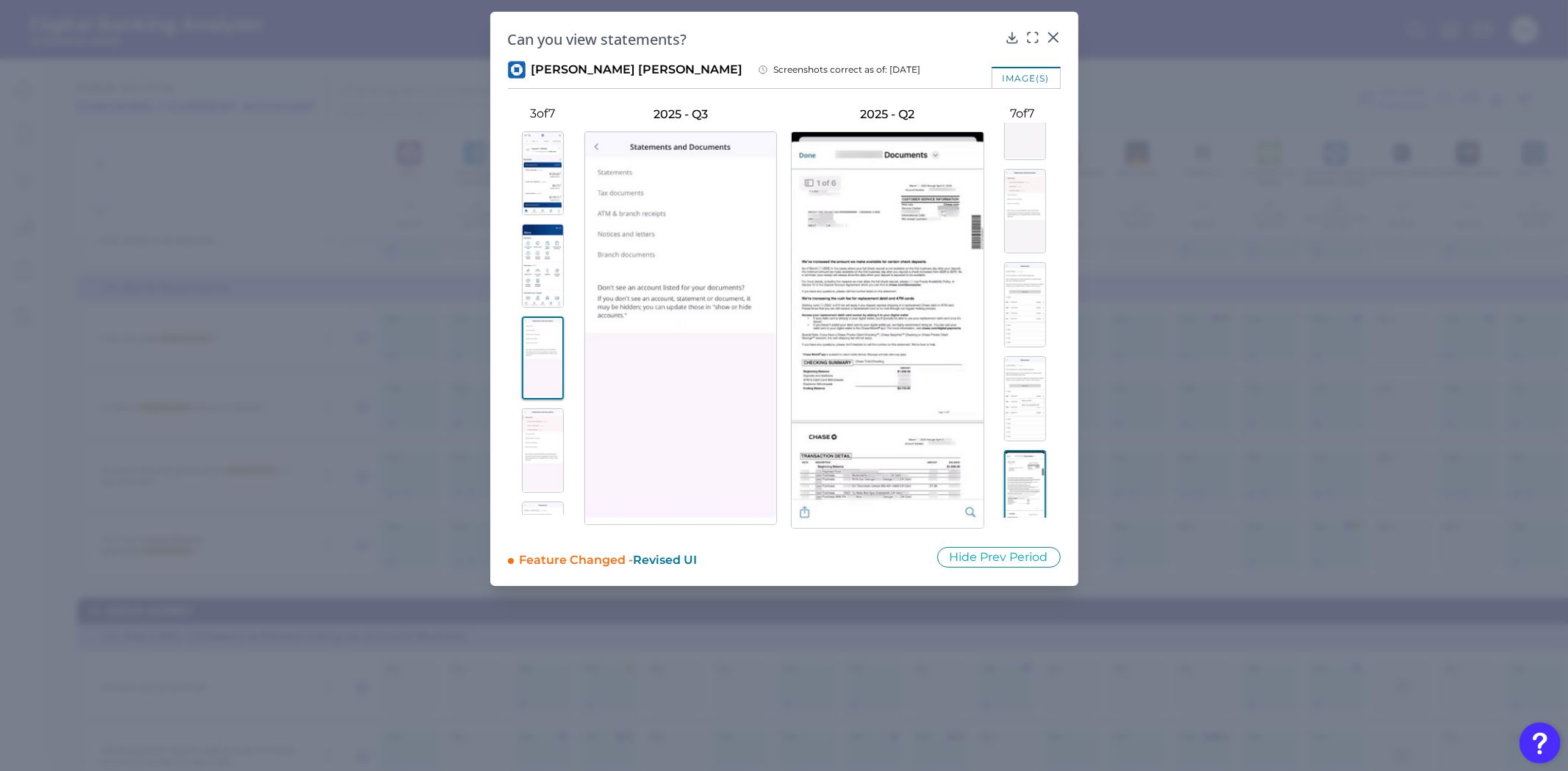
click at [540, 503] on img at bounding box center [543, 544] width 42 height 84
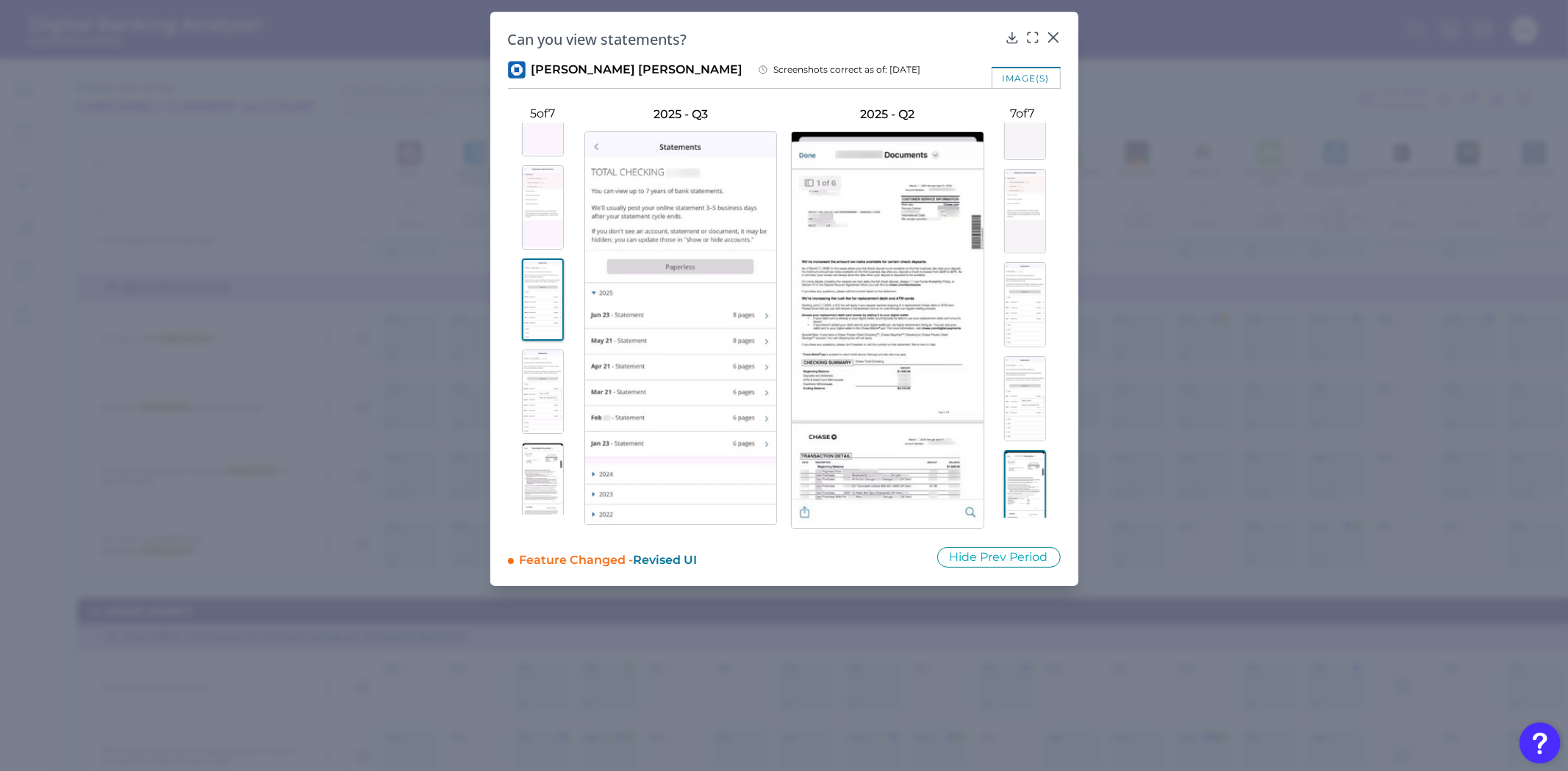
scroll to position [257, 0]
click at [546, 482] on img at bounding box center [543, 472] width 42 height 84
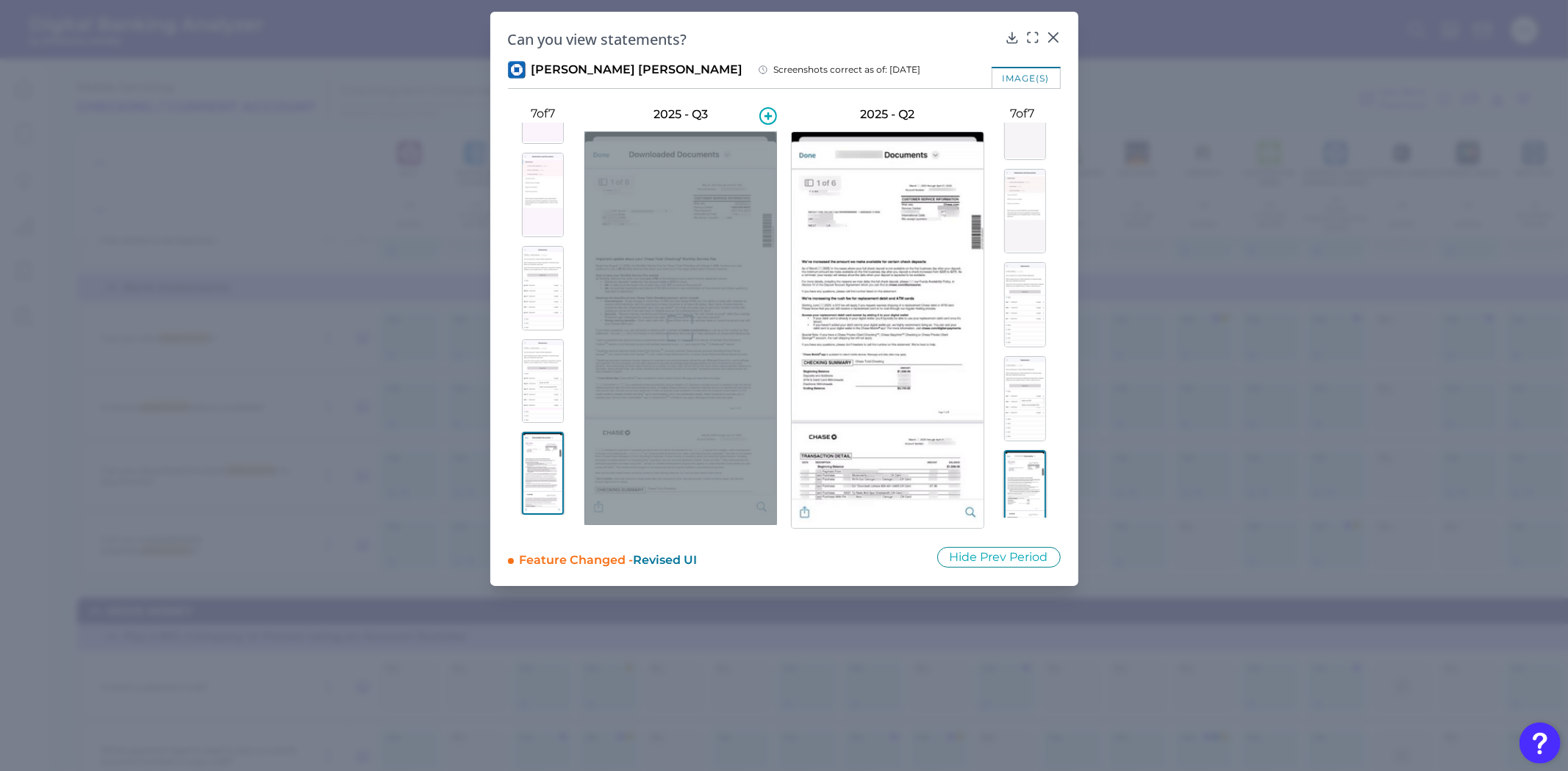
click at [740, 202] on div at bounding box center [680, 328] width 192 height 394
click at [597, 376] on div at bounding box center [680, 328] width 192 height 394
click at [672, 325] on icon at bounding box center [680, 328] width 27 height 27
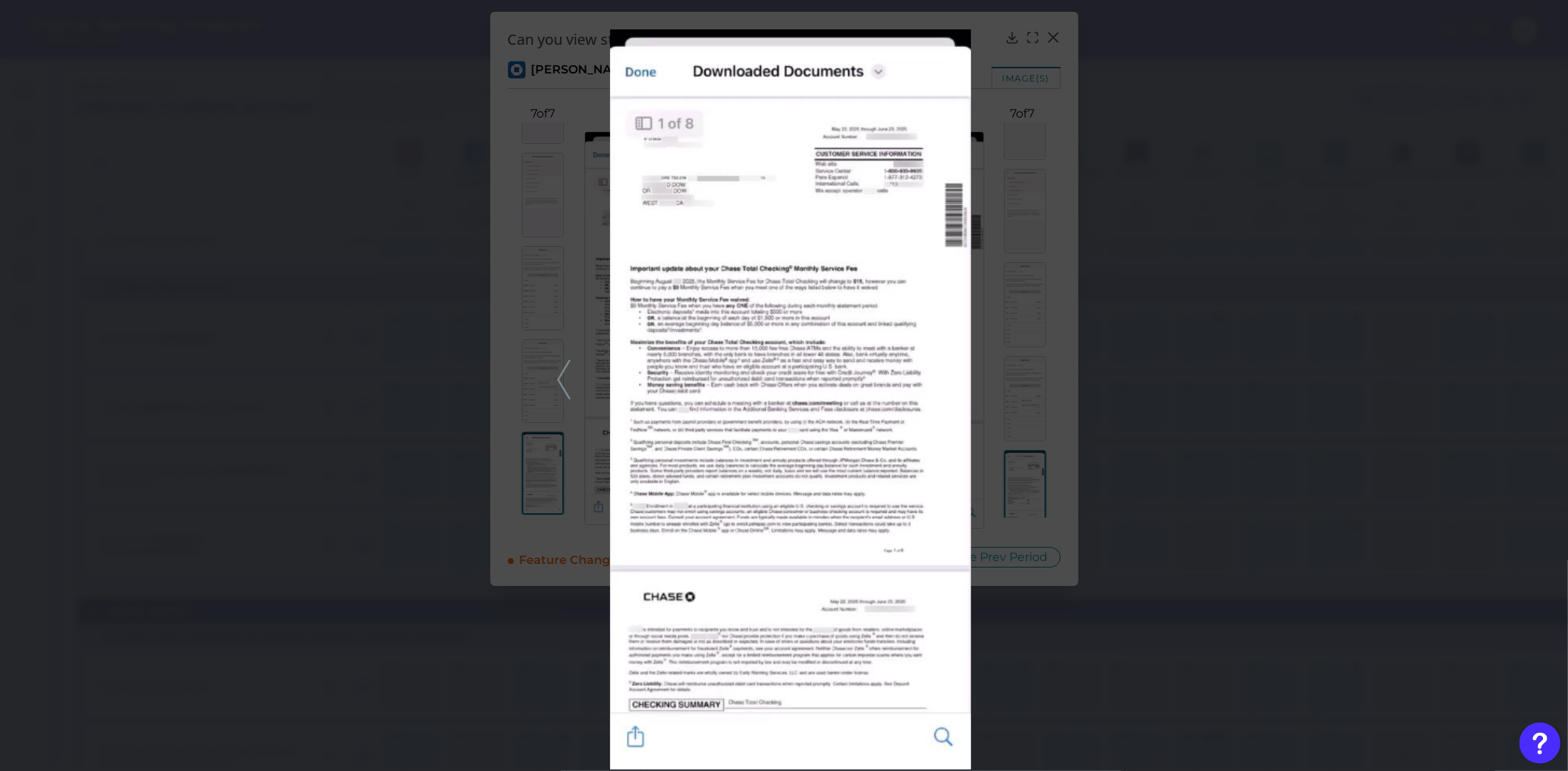
click at [1359, 356] on div at bounding box center [784, 385] width 1568 height 771
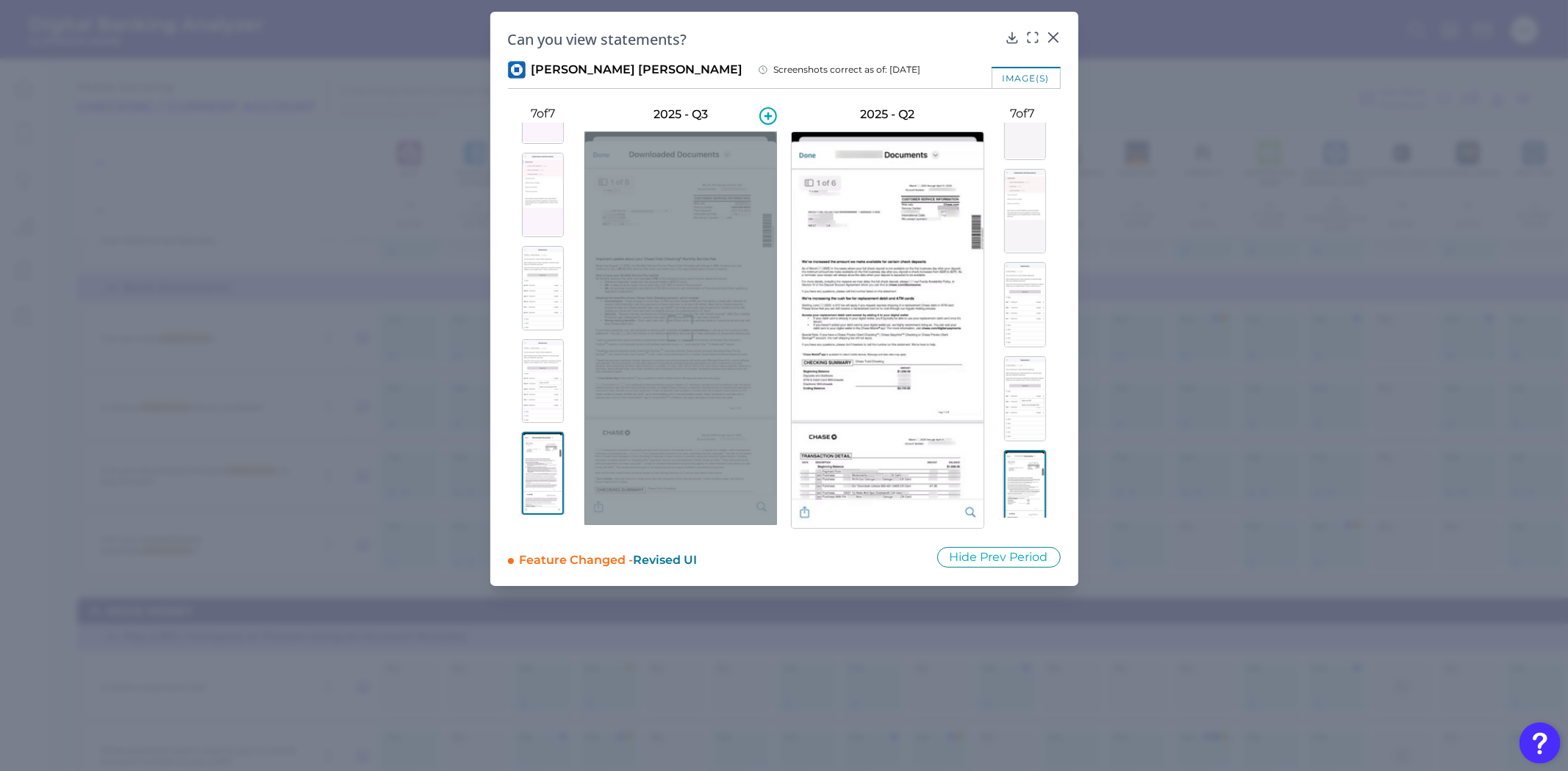
click at [661, 320] on div at bounding box center [680, 328] width 192 height 394
click at [667, 325] on icon at bounding box center [680, 328] width 27 height 27
